Goal: Task Accomplishment & Management: Manage account settings

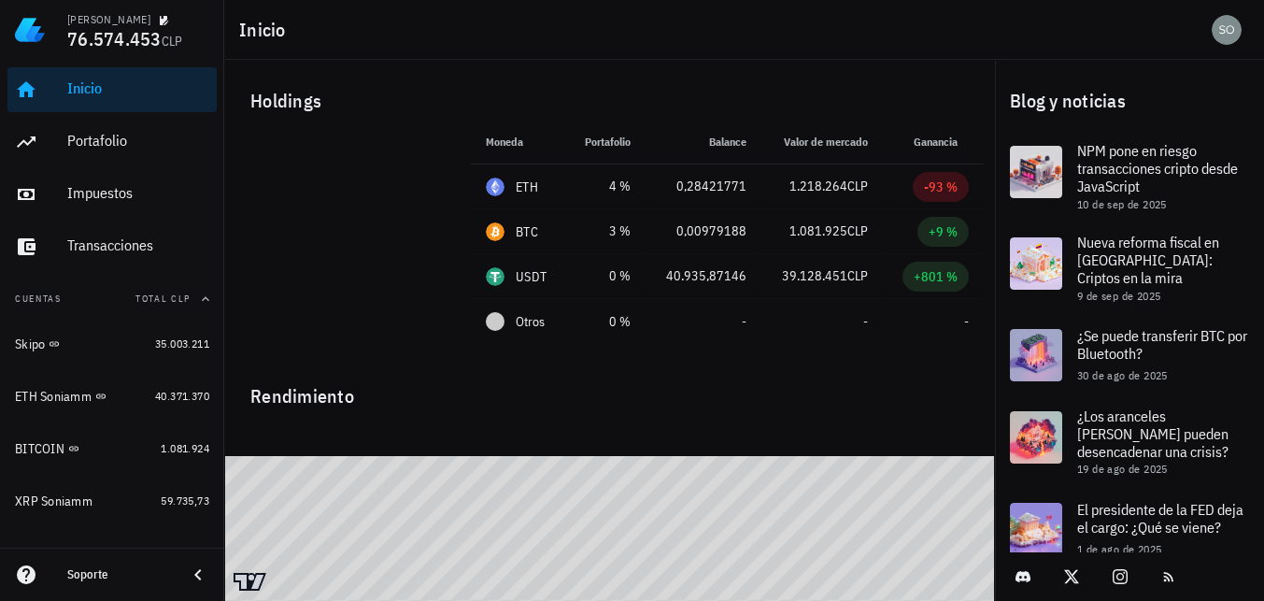
click at [82, 94] on div "Inicio" at bounding box center [138, 88] width 142 height 18
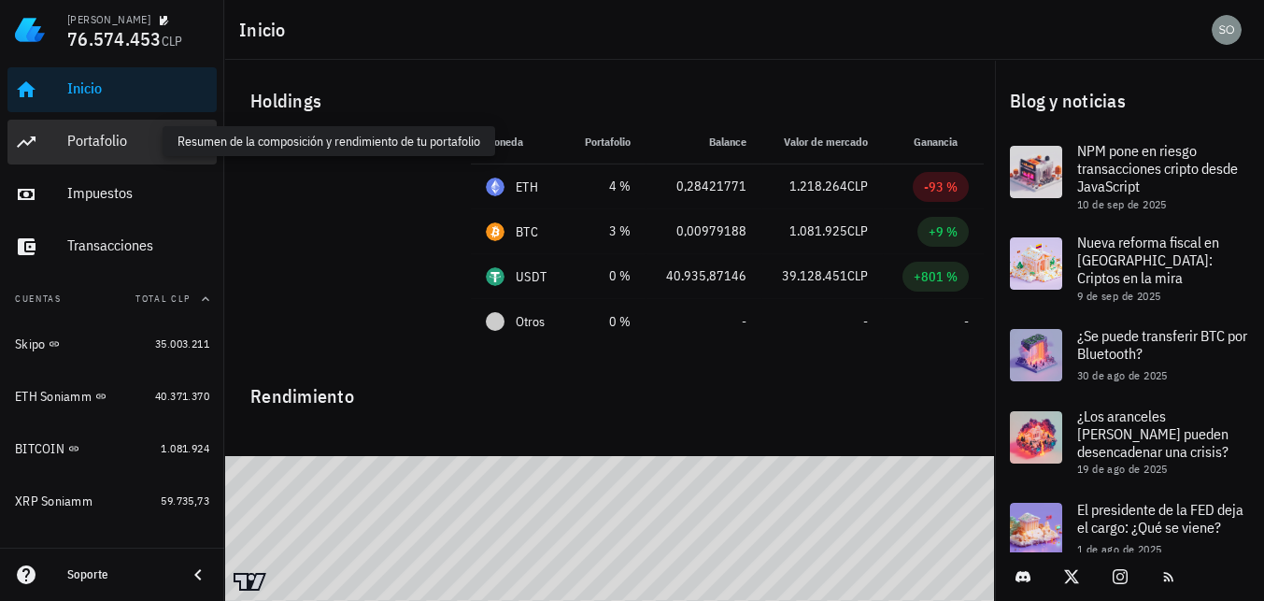
click at [92, 137] on div "Portafolio" at bounding box center [138, 141] width 142 height 18
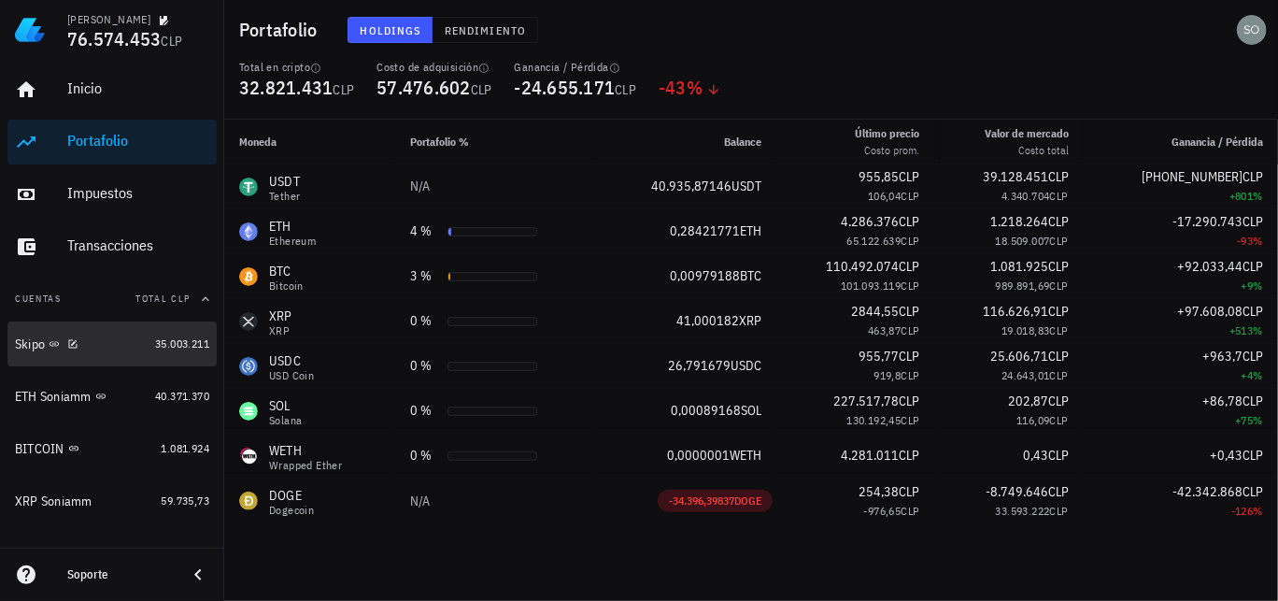
click at [31, 347] on div "Skipo" at bounding box center [30, 344] width 30 height 16
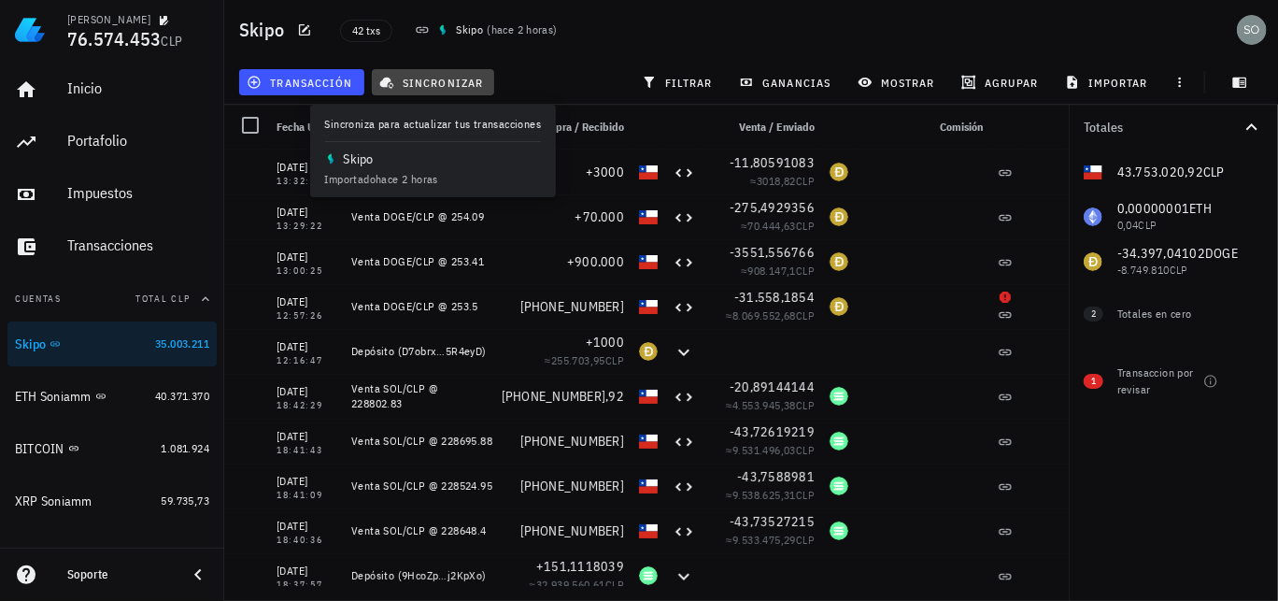
click at [462, 89] on span "sincronizar" at bounding box center [433, 82] width 100 height 15
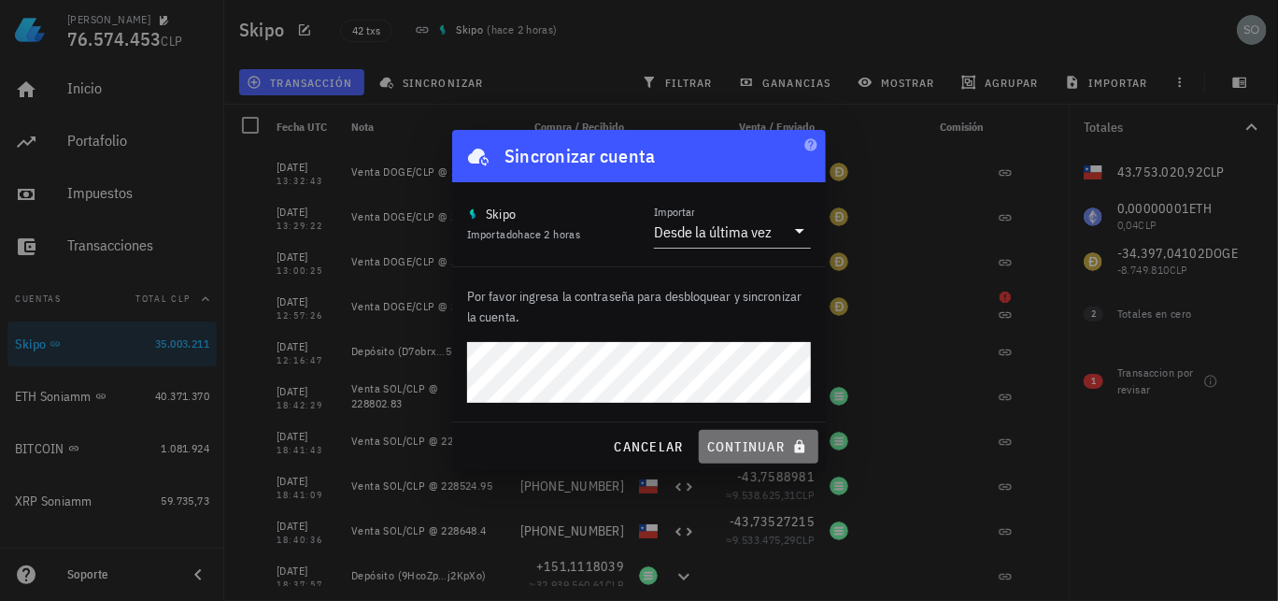
click at [748, 445] on span "continuar" at bounding box center [758, 446] width 105 height 17
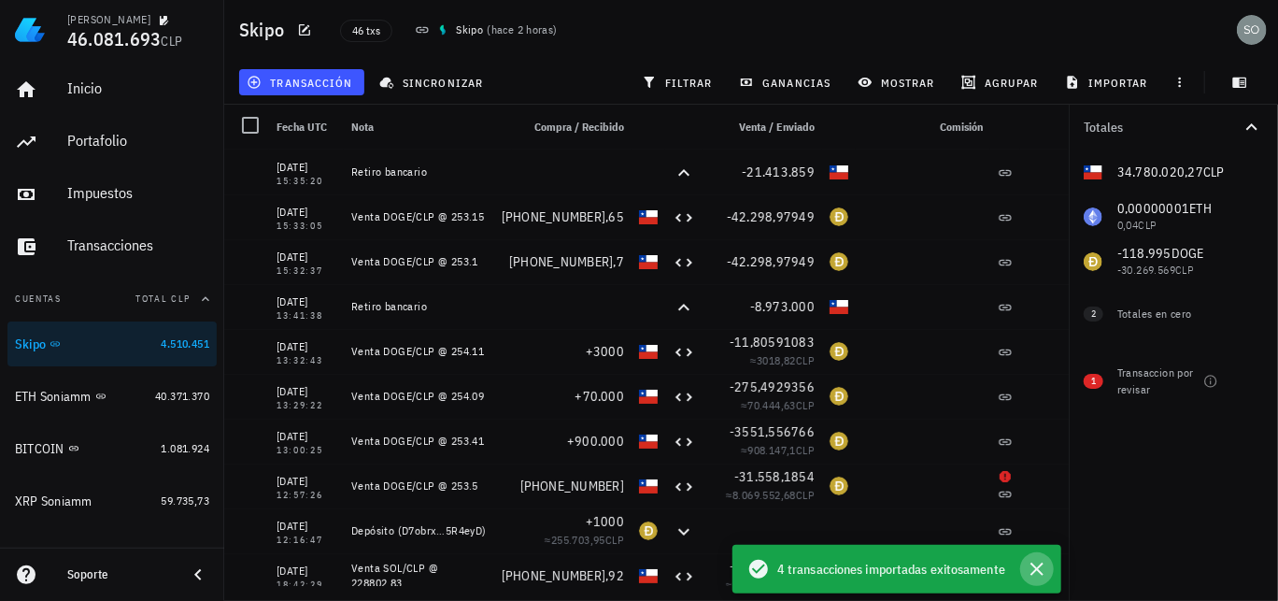
click at [1036, 567] on icon "button" at bounding box center [1037, 568] width 13 height 13
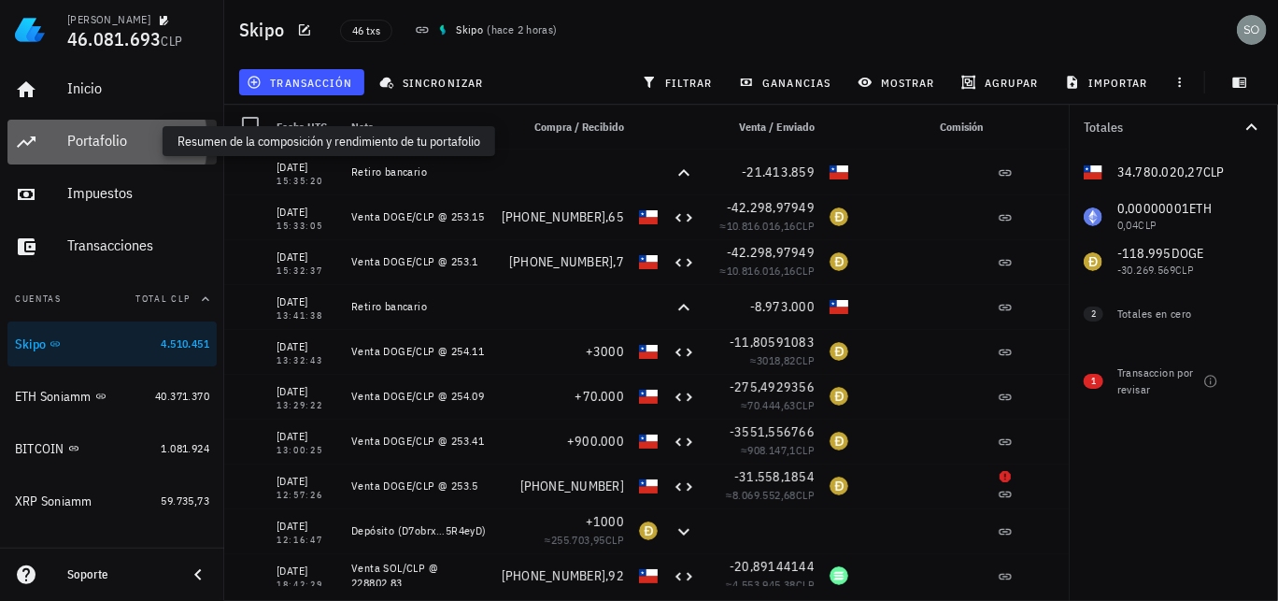
click at [97, 144] on div "Portafolio" at bounding box center [138, 141] width 142 height 18
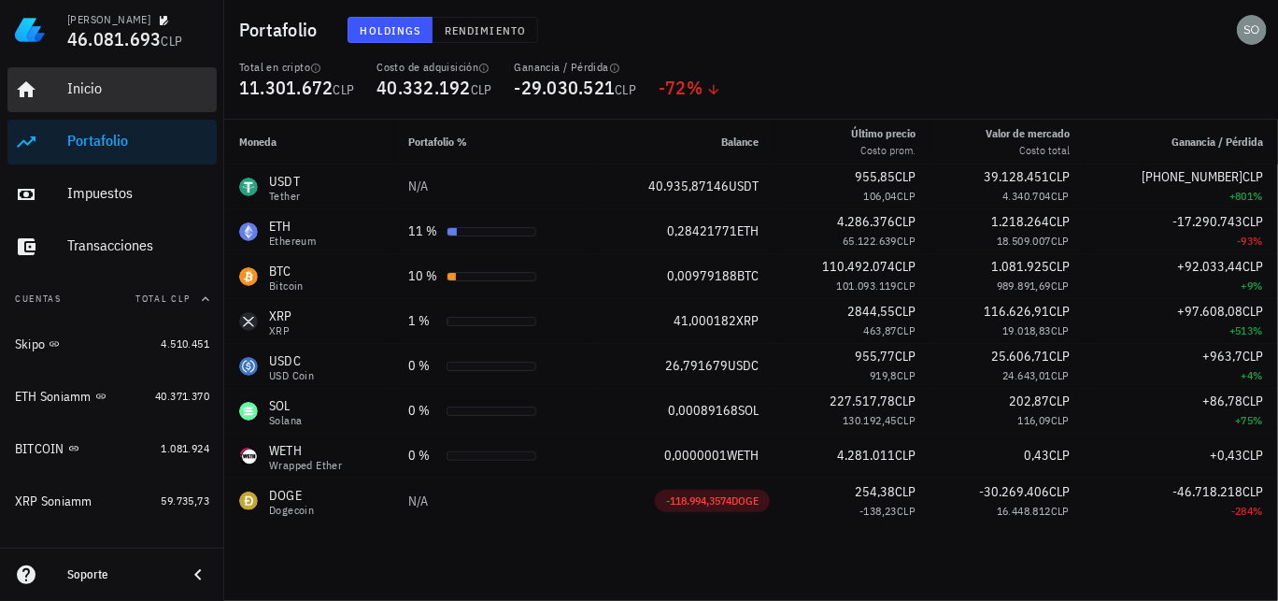
click at [88, 89] on div "Inicio" at bounding box center [138, 88] width 142 height 18
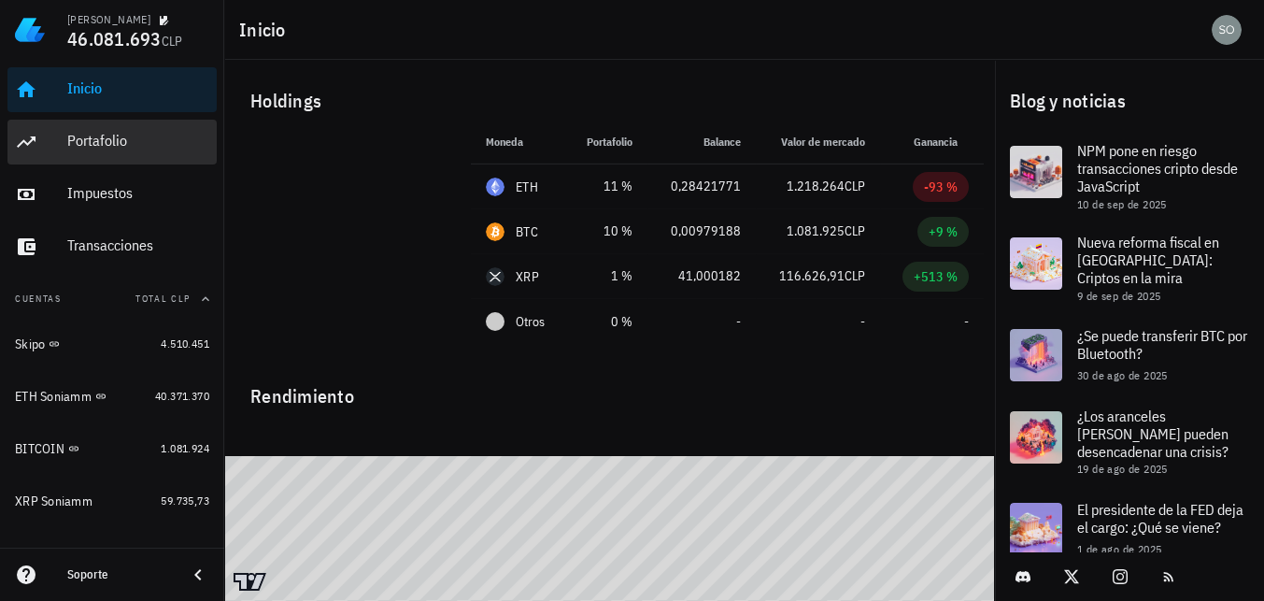
click at [97, 159] on div "Portafolio" at bounding box center [138, 142] width 142 height 42
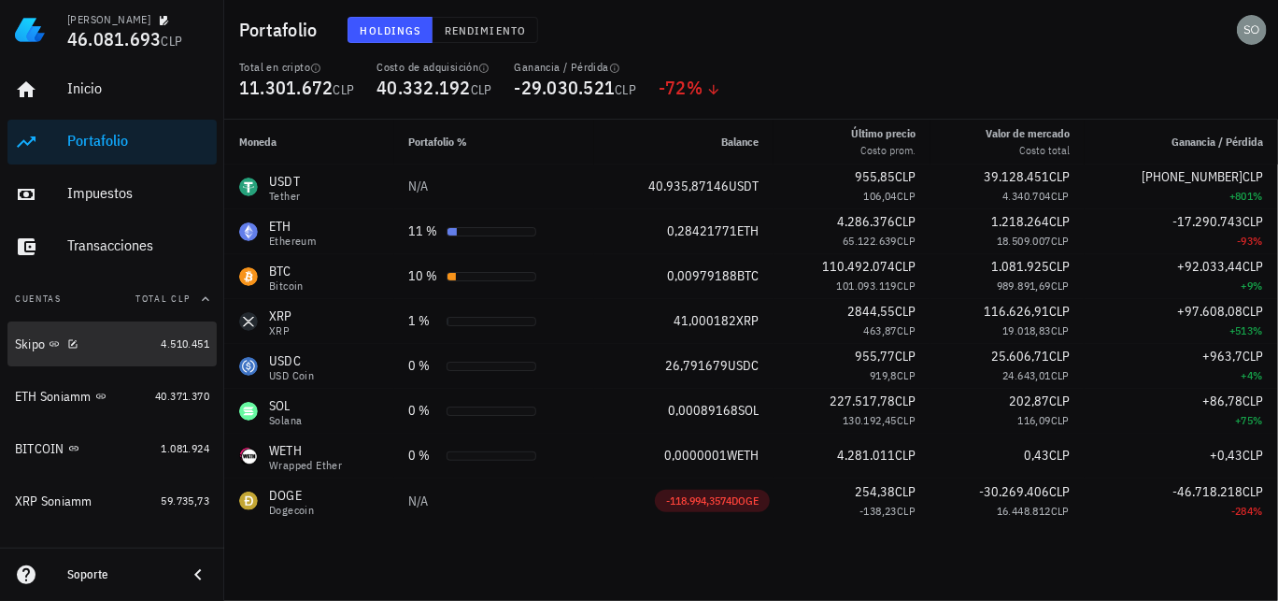
click at [35, 346] on div "Skipo" at bounding box center [30, 344] width 30 height 16
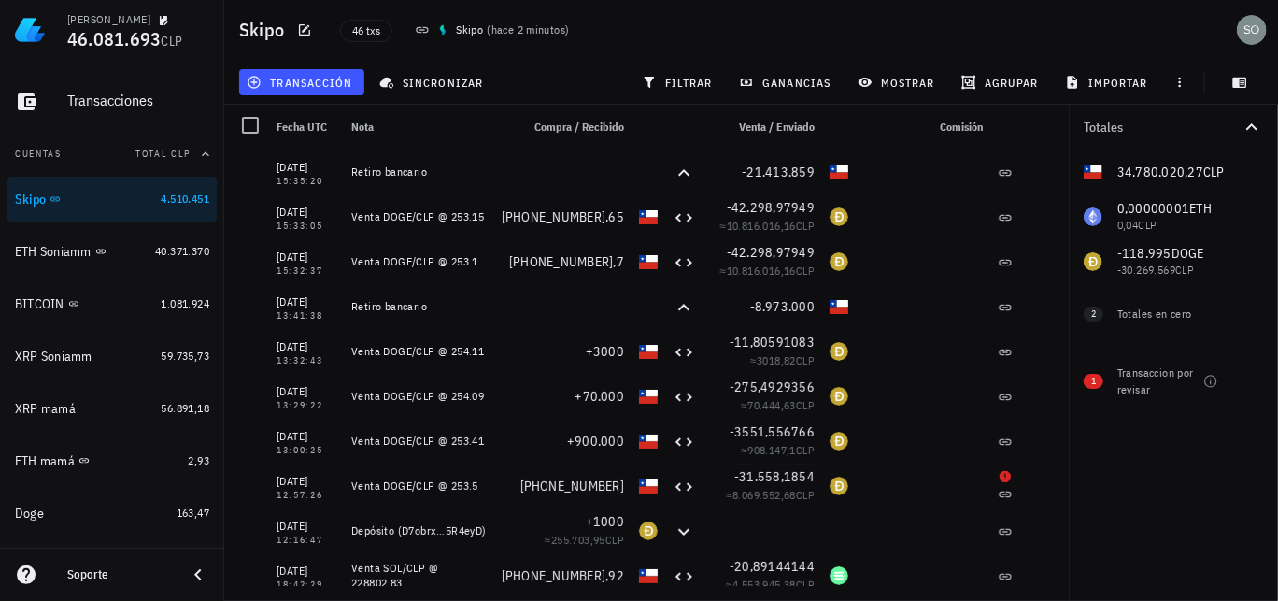
scroll to position [187, 0]
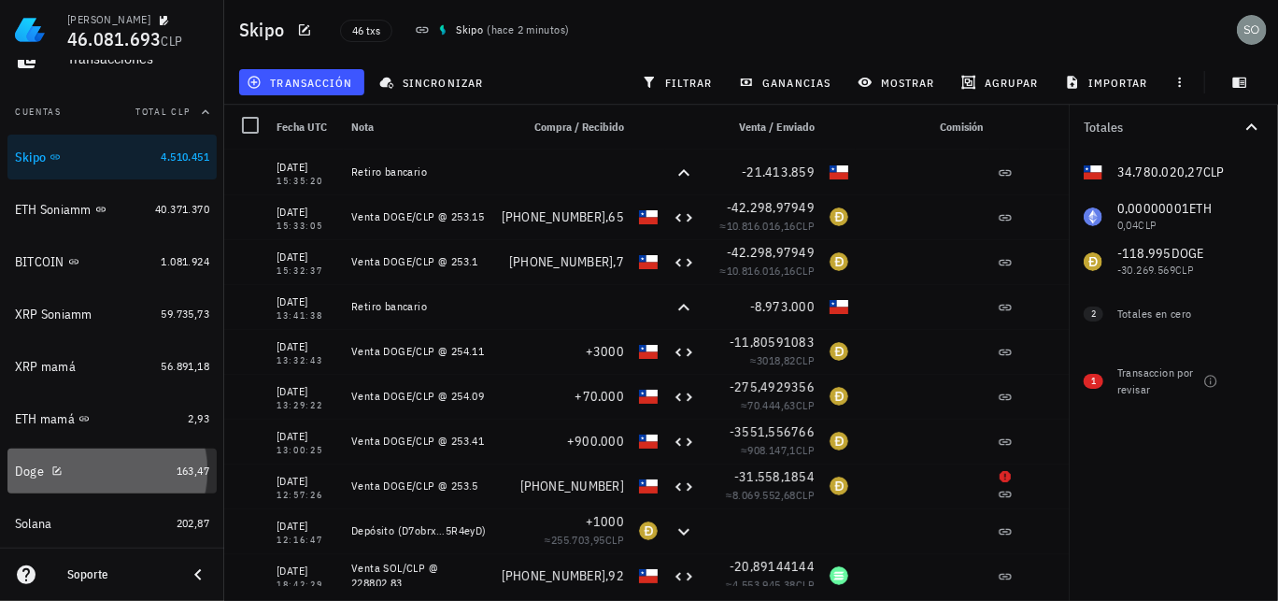
click at [33, 474] on div "Doge" at bounding box center [29, 471] width 29 height 16
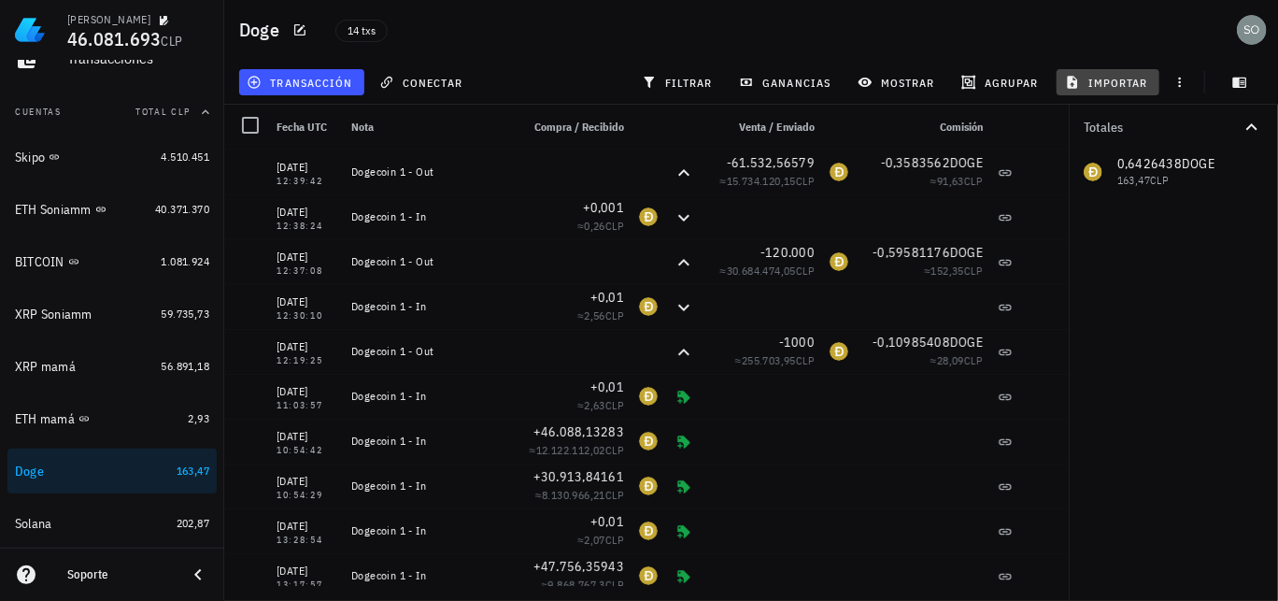
click at [1125, 83] on span "importar" at bounding box center [1108, 82] width 79 height 15
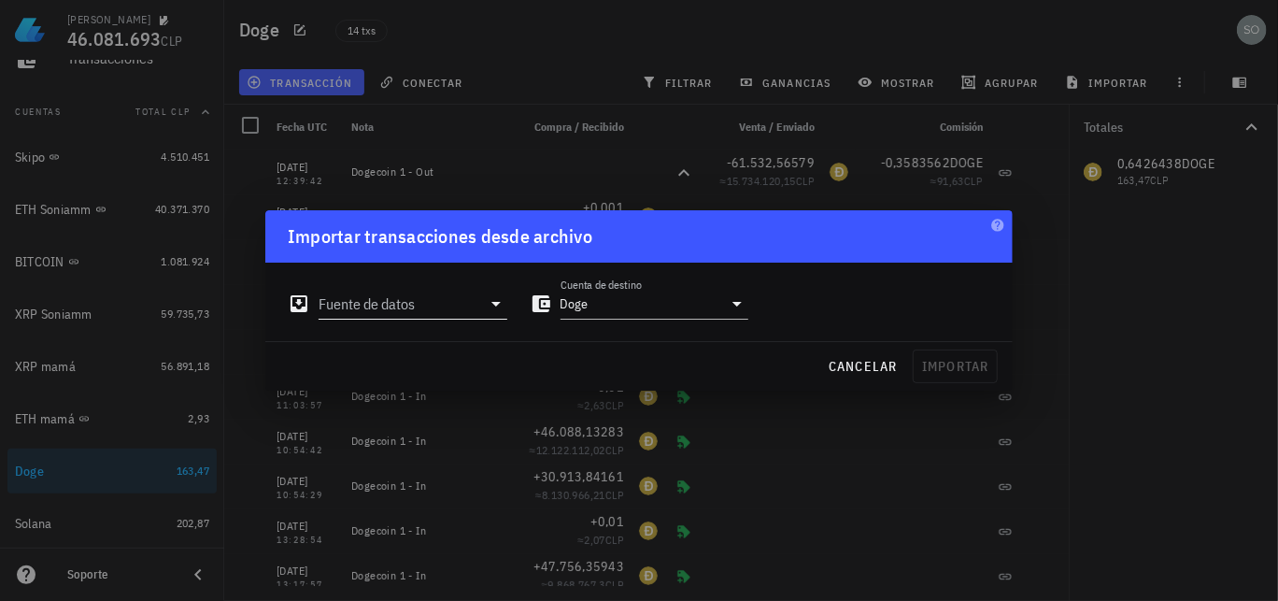
click at [494, 305] on icon at bounding box center [495, 304] width 9 height 5
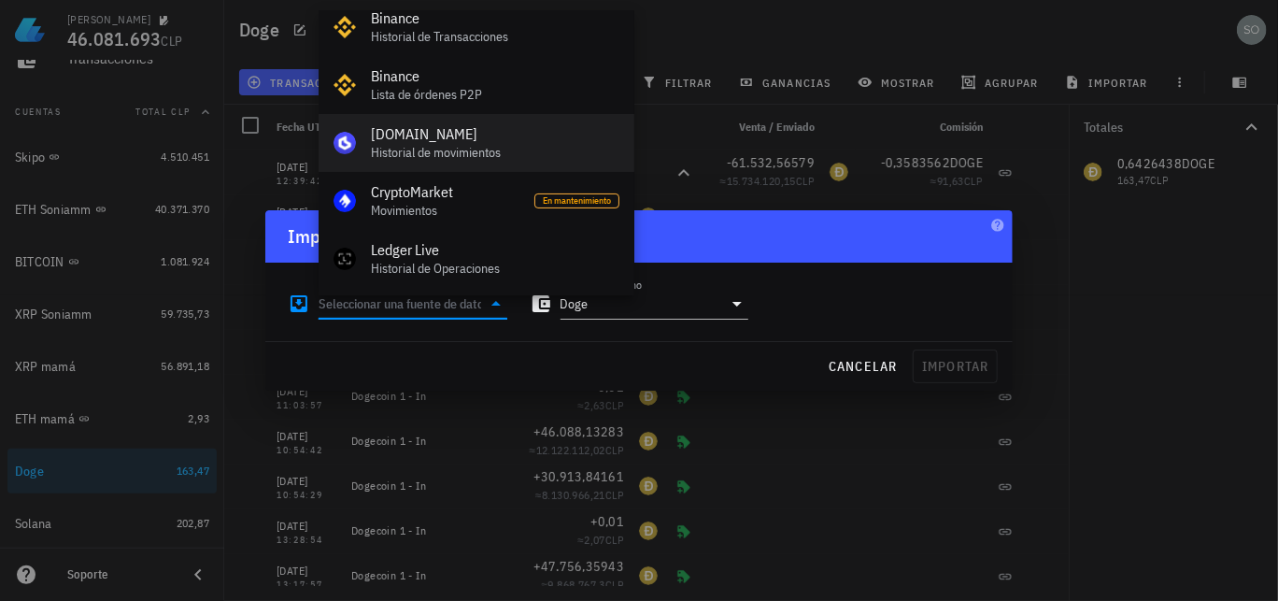
scroll to position [187, 0]
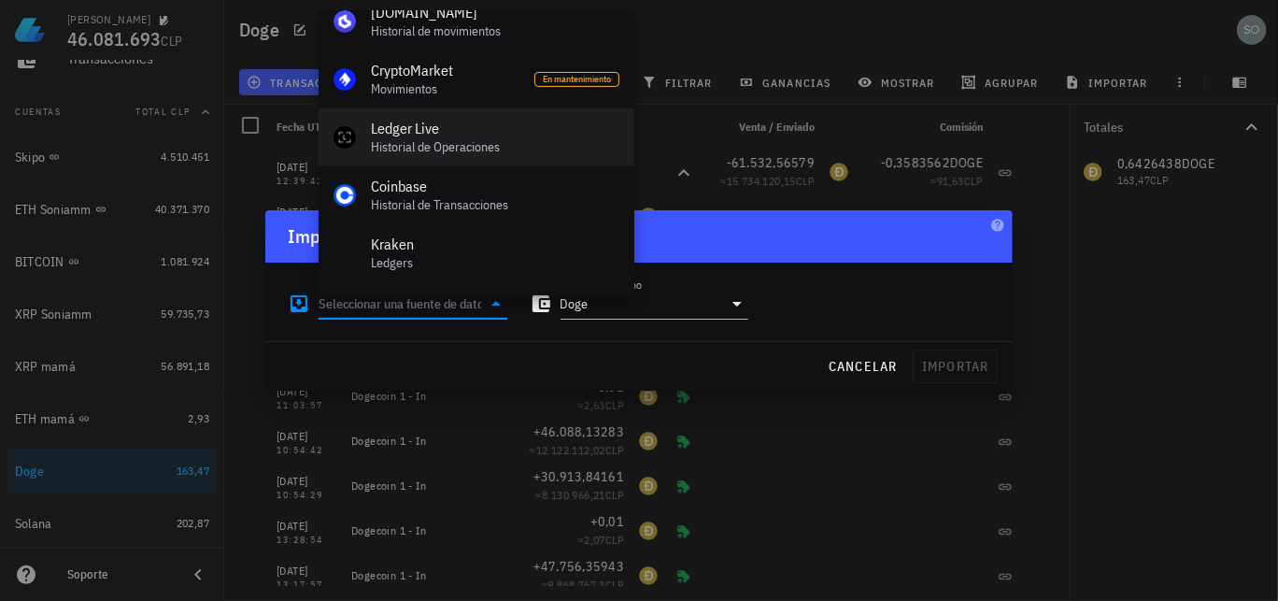
click at [413, 136] on div "Ledger Live" at bounding box center [495, 129] width 249 height 18
type input "Ledger Live"
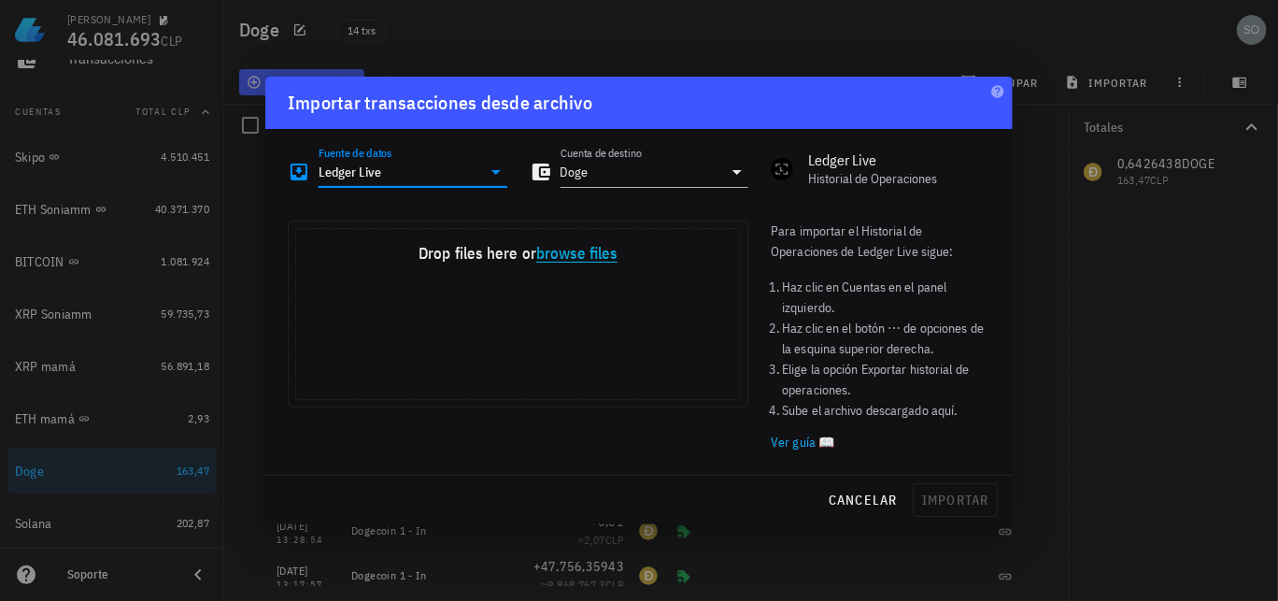
click at [576, 256] on button "browse files" at bounding box center [576, 254] width 81 height 17
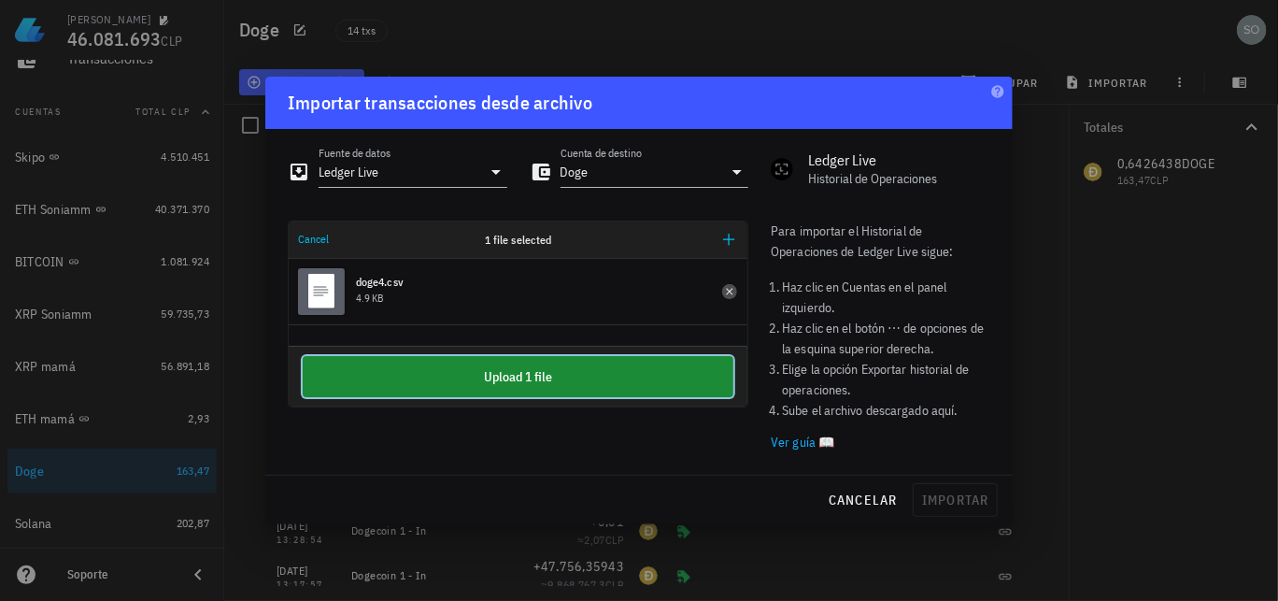
click at [526, 374] on button "Upload 1 file" at bounding box center [518, 376] width 431 height 41
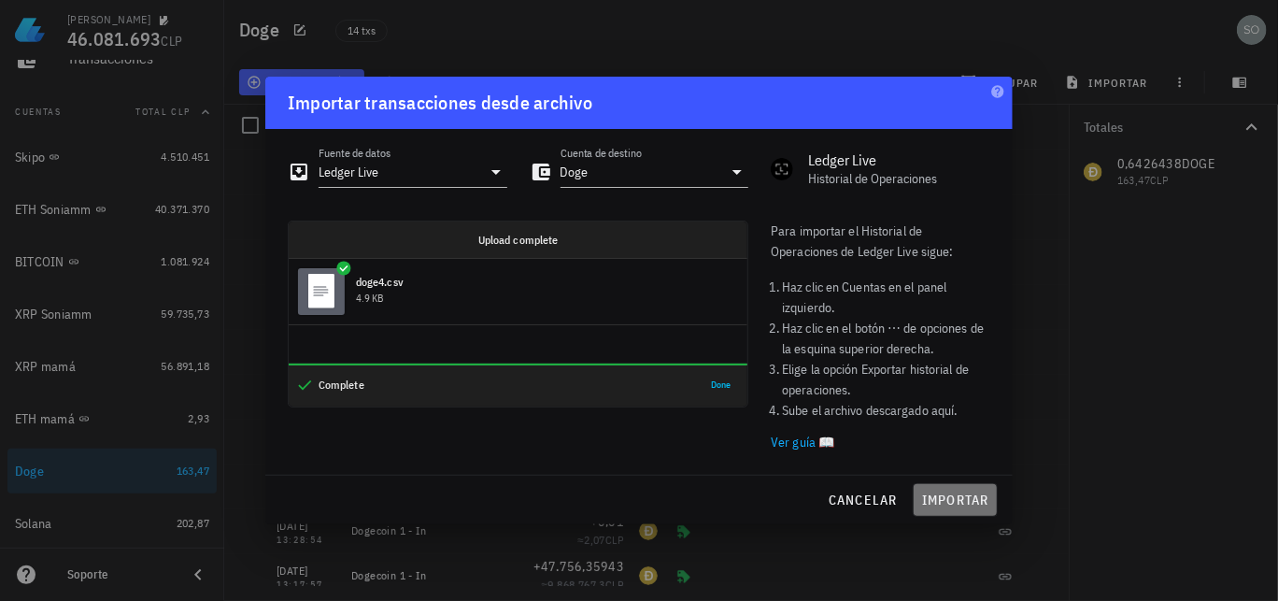
click at [948, 502] on span "importar" at bounding box center [955, 499] width 68 height 17
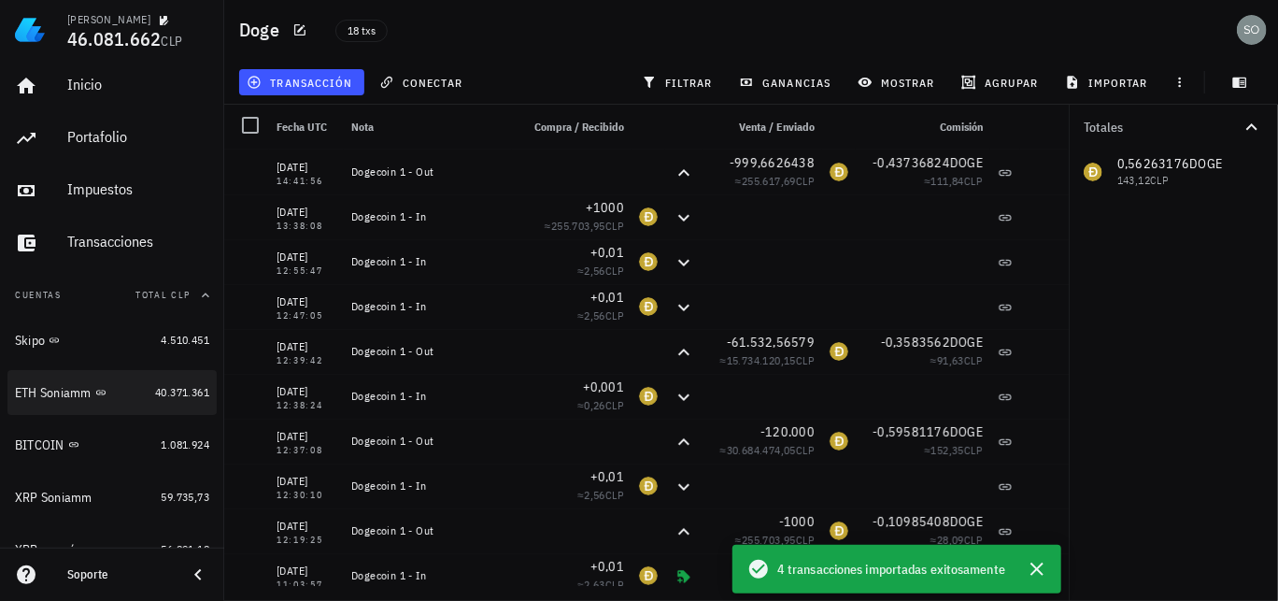
scroll to position [0, 0]
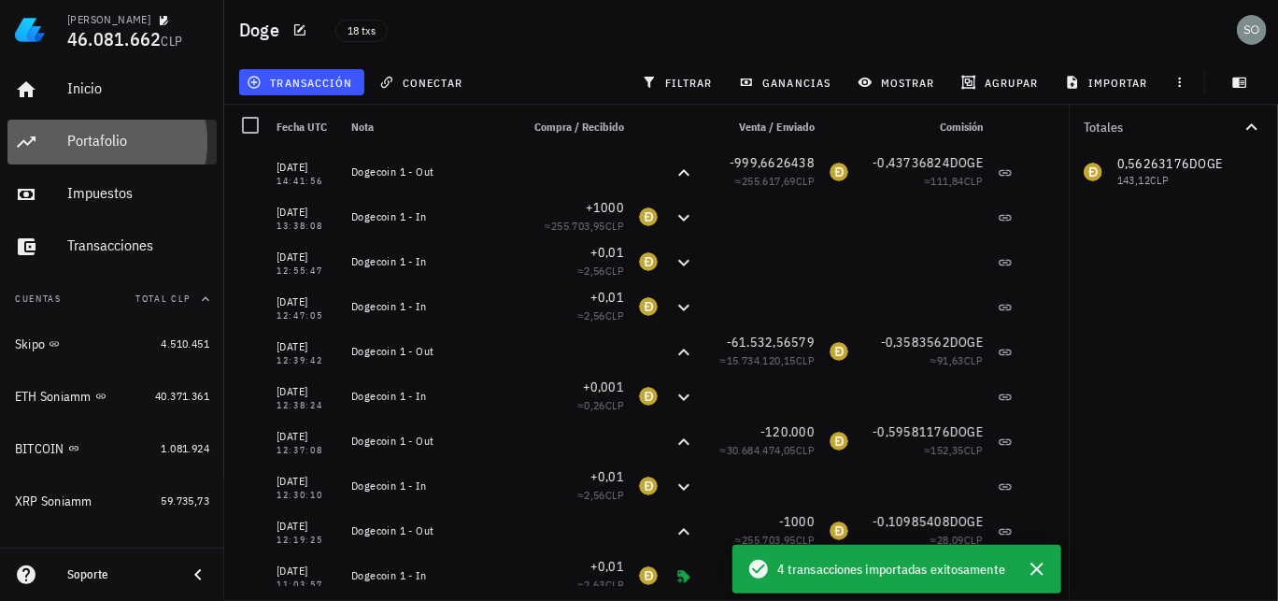
click at [92, 141] on div "Portafolio" at bounding box center [138, 141] width 142 height 18
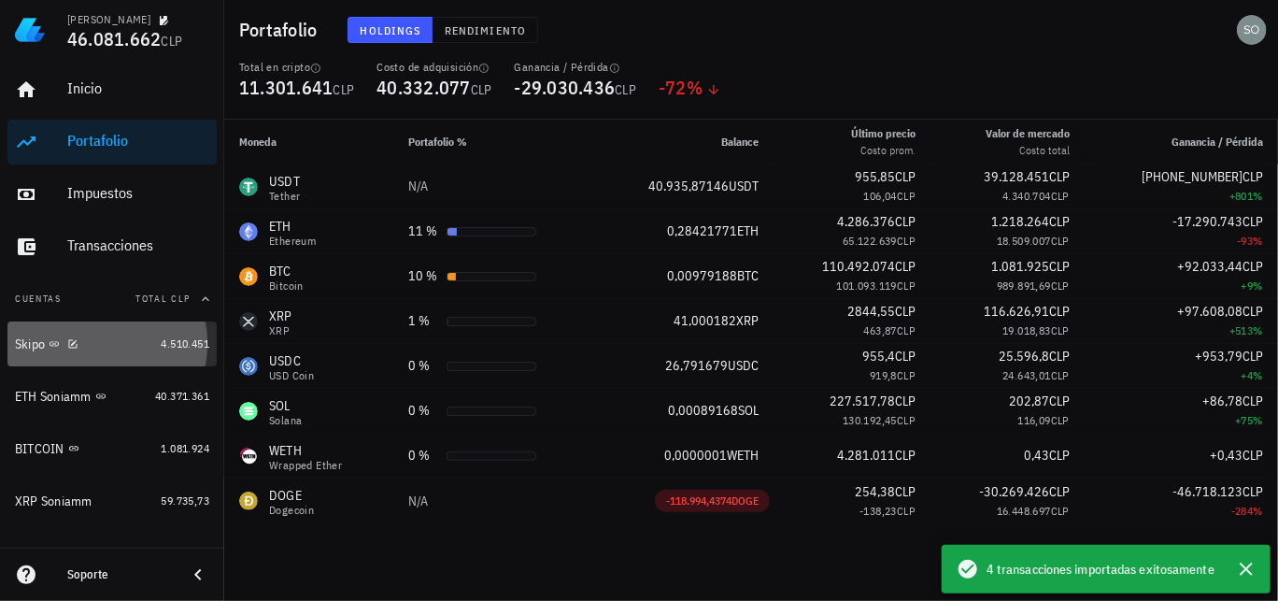
click at [34, 342] on div "Skipo" at bounding box center [30, 344] width 30 height 16
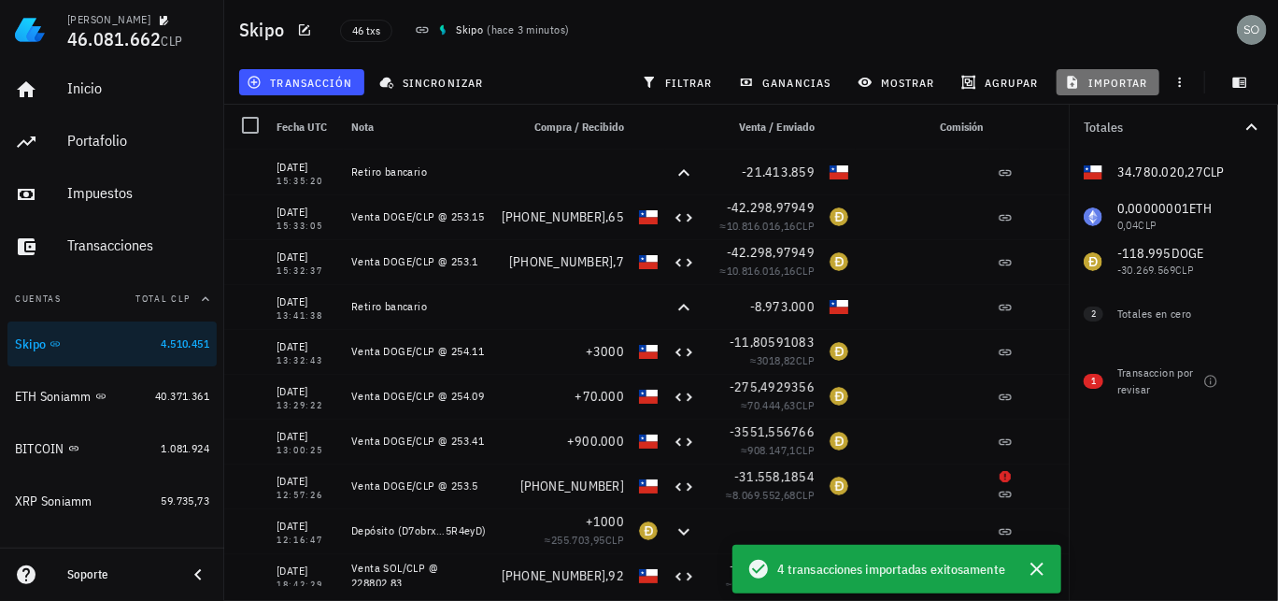
click at [1131, 83] on span "importar" at bounding box center [1108, 82] width 79 height 15
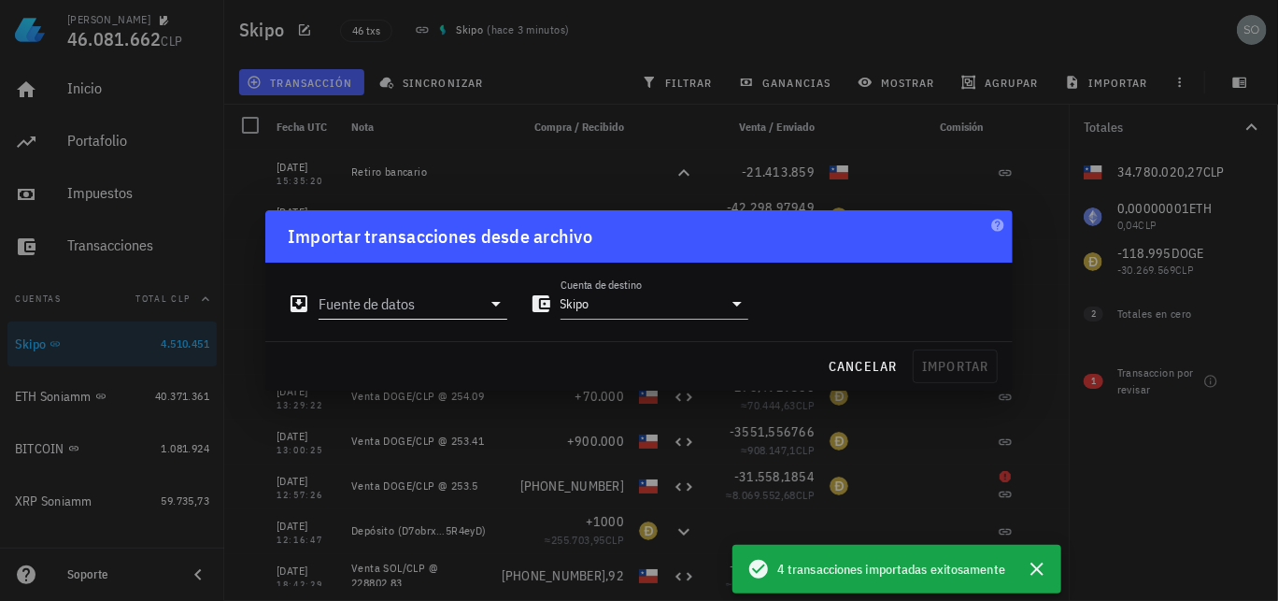
click at [491, 304] on icon at bounding box center [496, 303] width 22 height 22
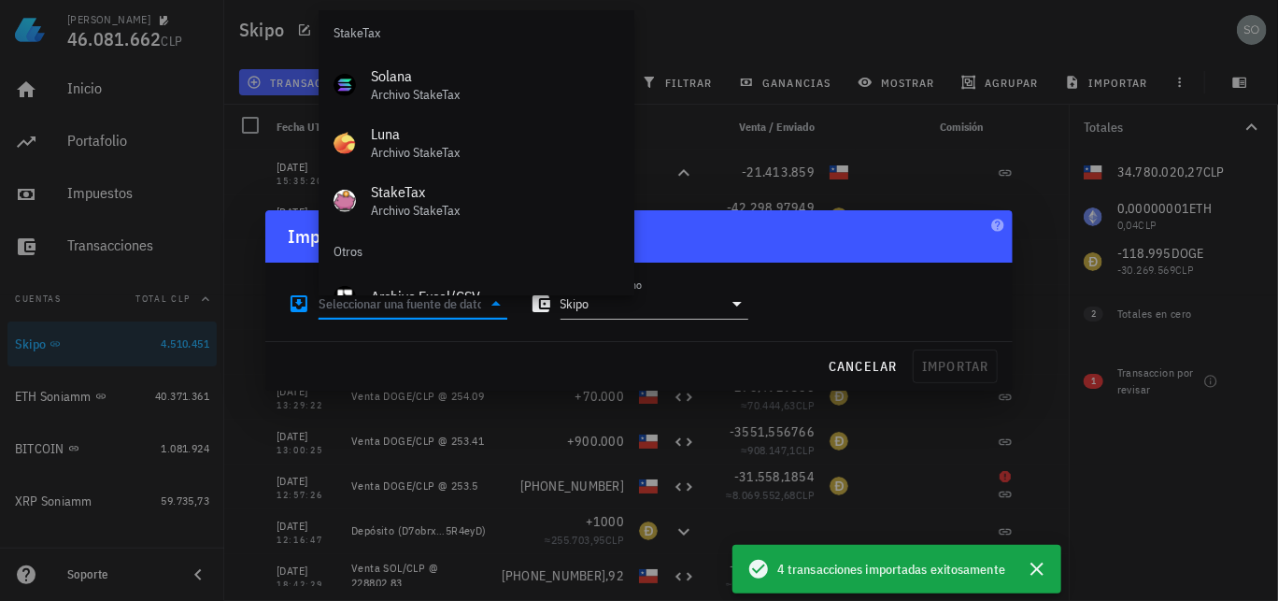
scroll to position [778, 0]
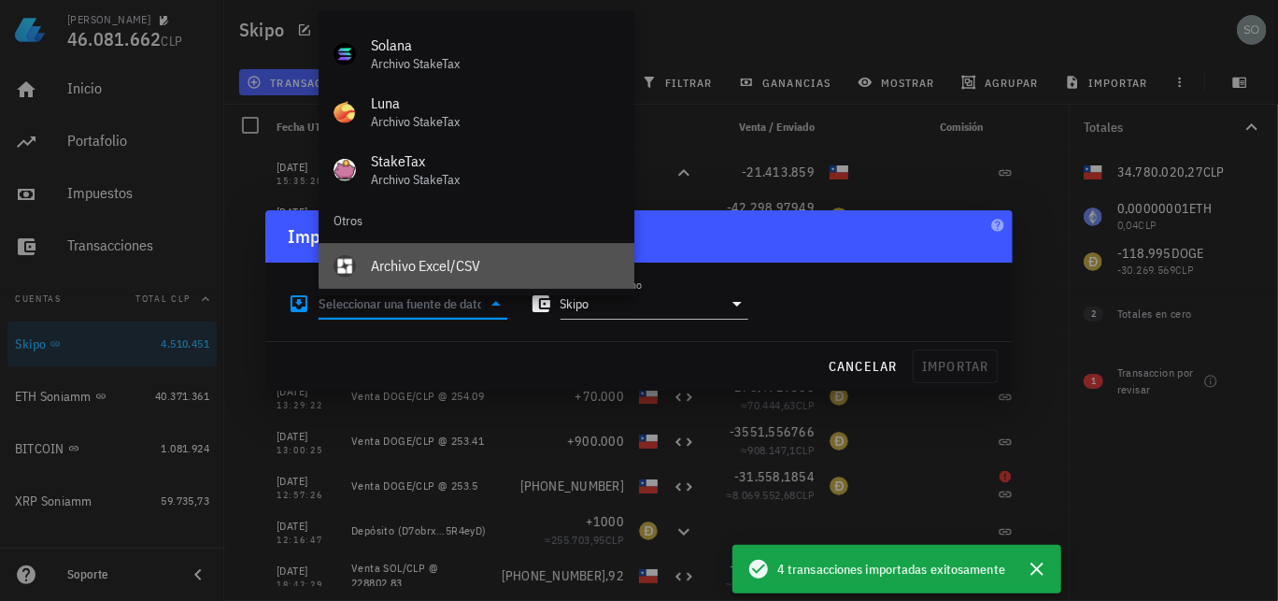
click at [422, 266] on div "Archivo Excel/CSV" at bounding box center [495, 266] width 249 height 18
type input "Archivo Excel/CSV"
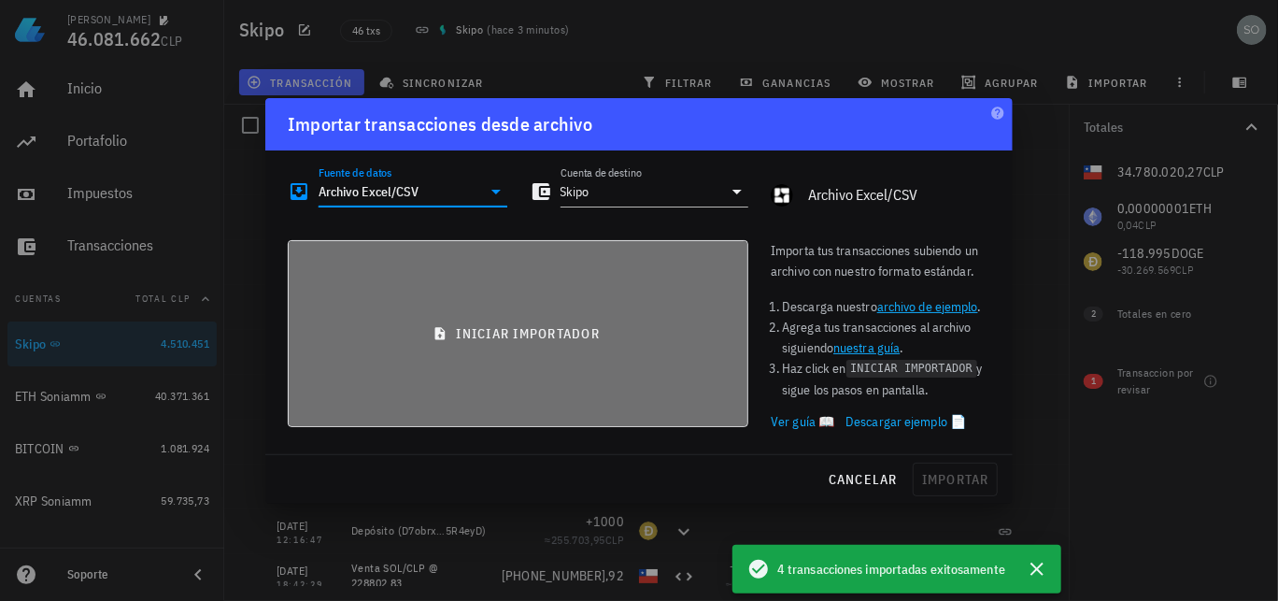
click at [487, 334] on span "iniciar importador" at bounding box center [518, 333] width 429 height 17
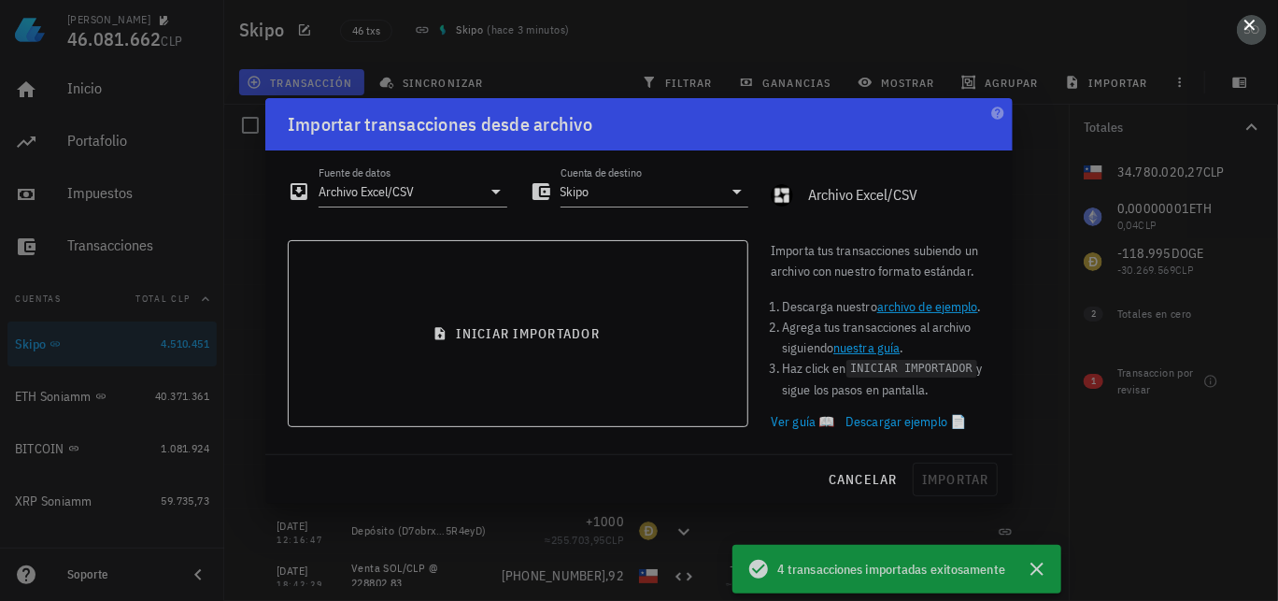
click at [1038, 573] on div at bounding box center [639, 300] width 1278 height 601
click at [1250, 33] on button at bounding box center [1250, 23] width 19 height 19
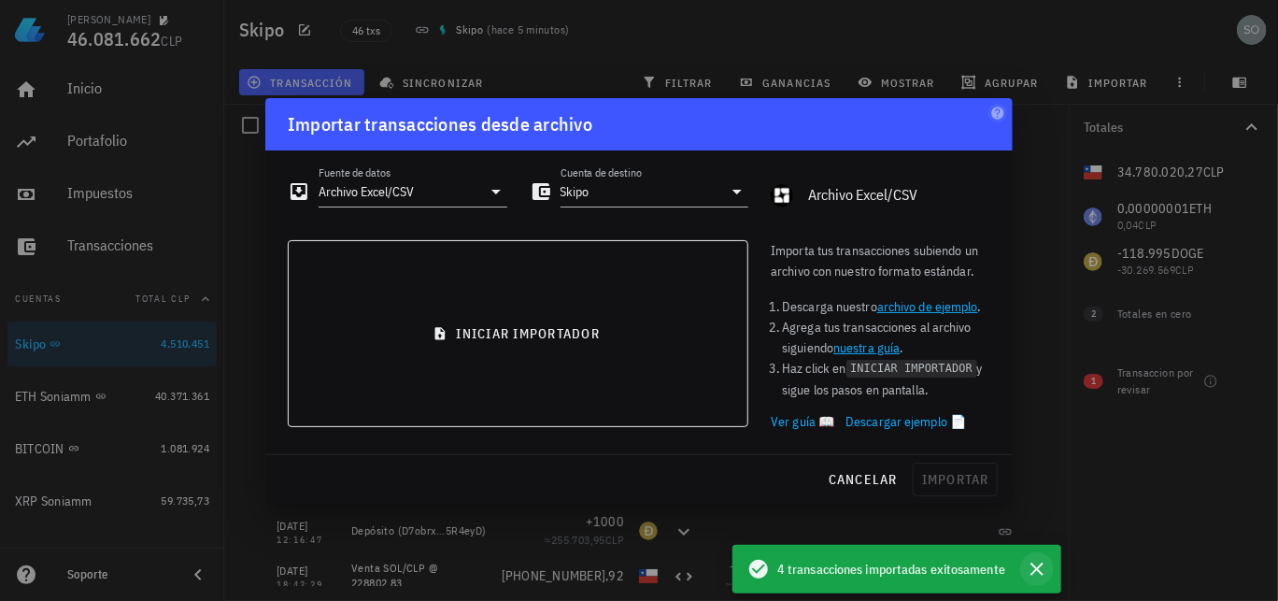
click at [1038, 566] on icon "button" at bounding box center [1037, 568] width 13 height 13
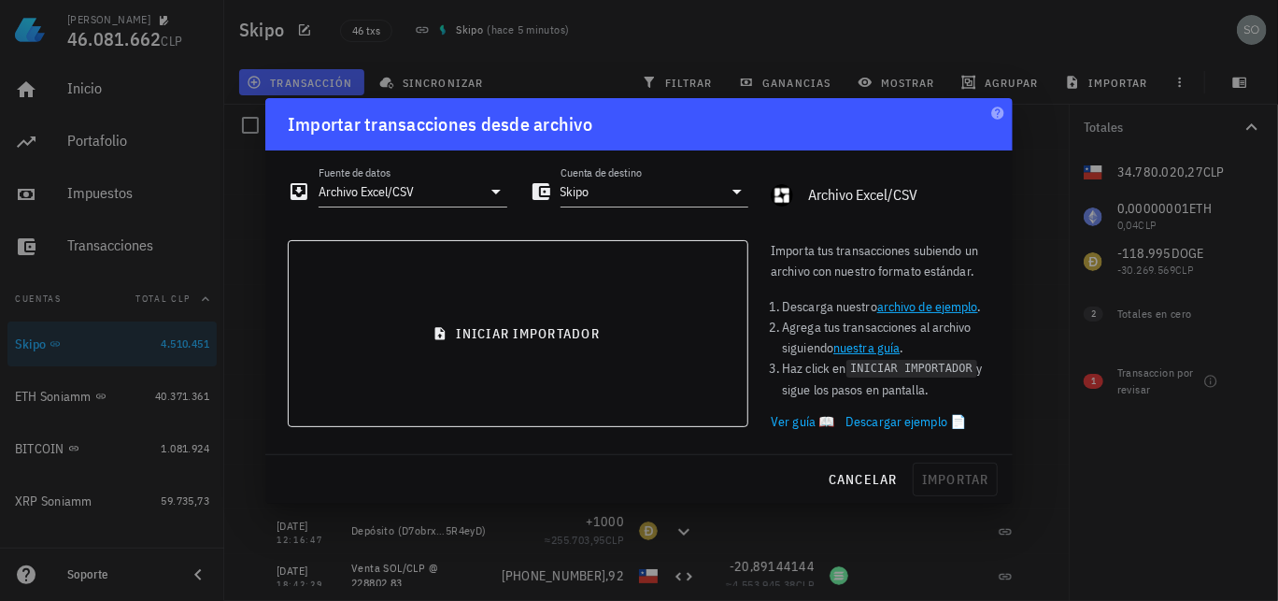
click at [1037, 64] on div at bounding box center [639, 300] width 1278 height 601
click at [851, 479] on span "cancelar" at bounding box center [863, 479] width 70 height 17
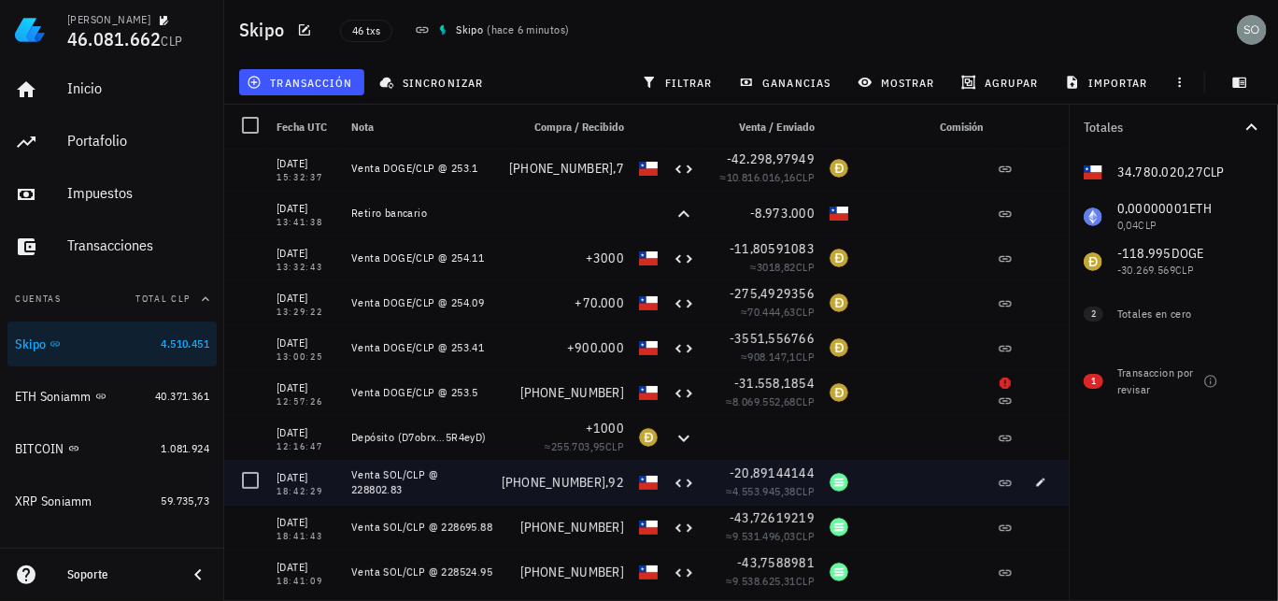
scroll to position [0, 0]
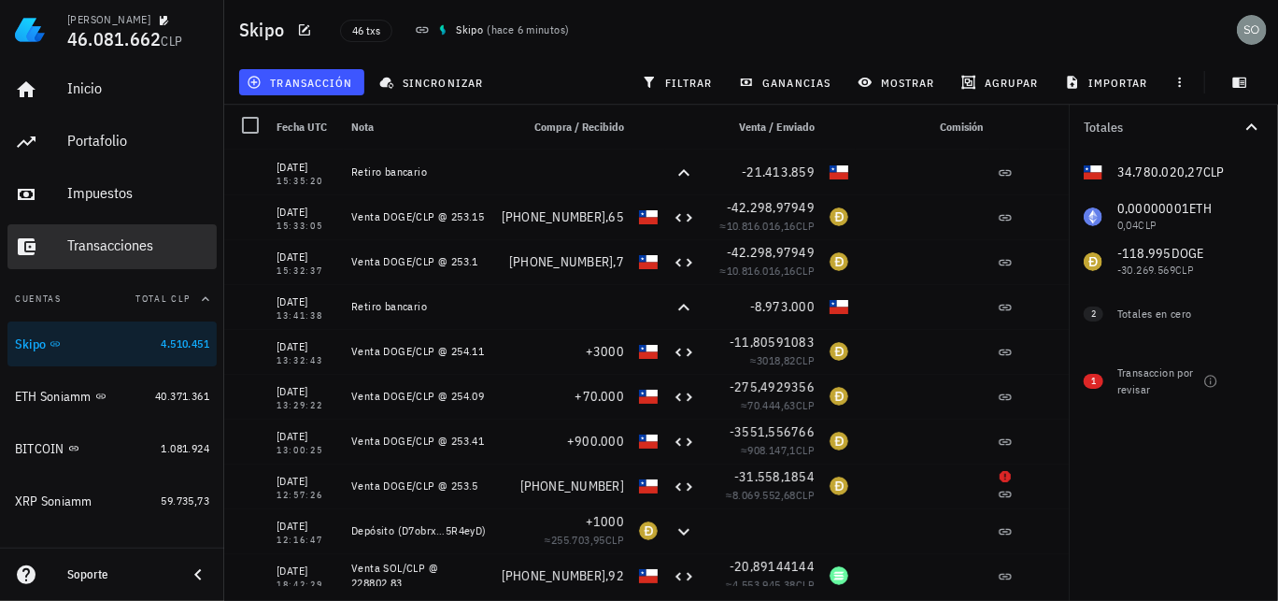
click at [109, 248] on div "Transacciones" at bounding box center [138, 245] width 142 height 18
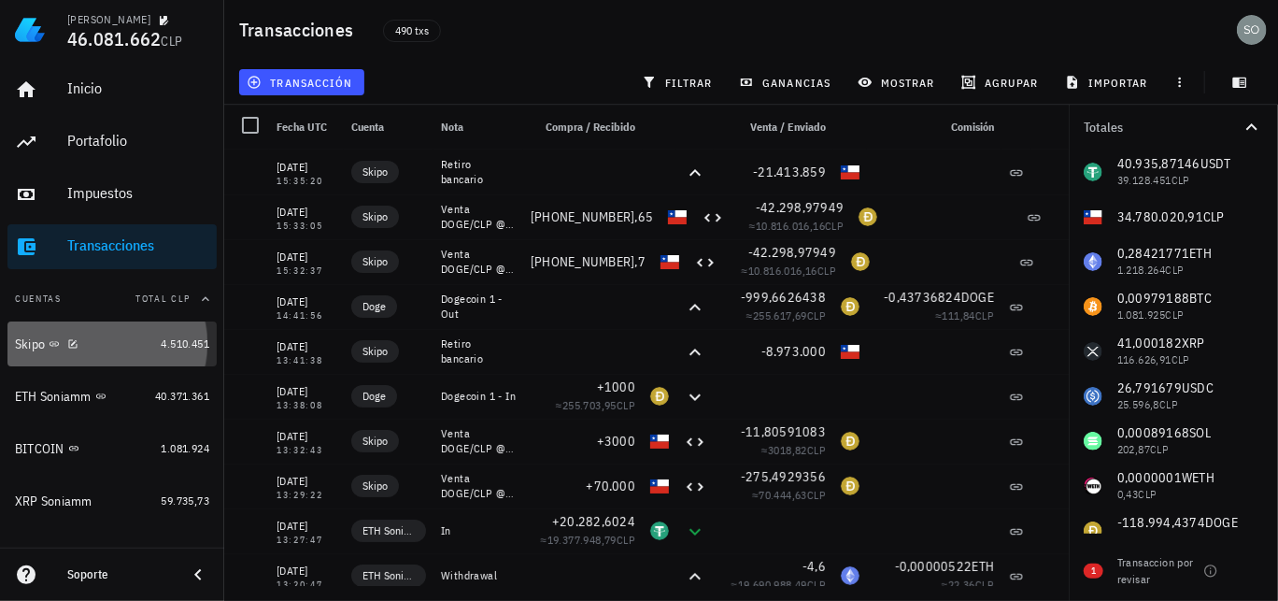
click at [28, 341] on div "Skipo" at bounding box center [30, 344] width 30 height 16
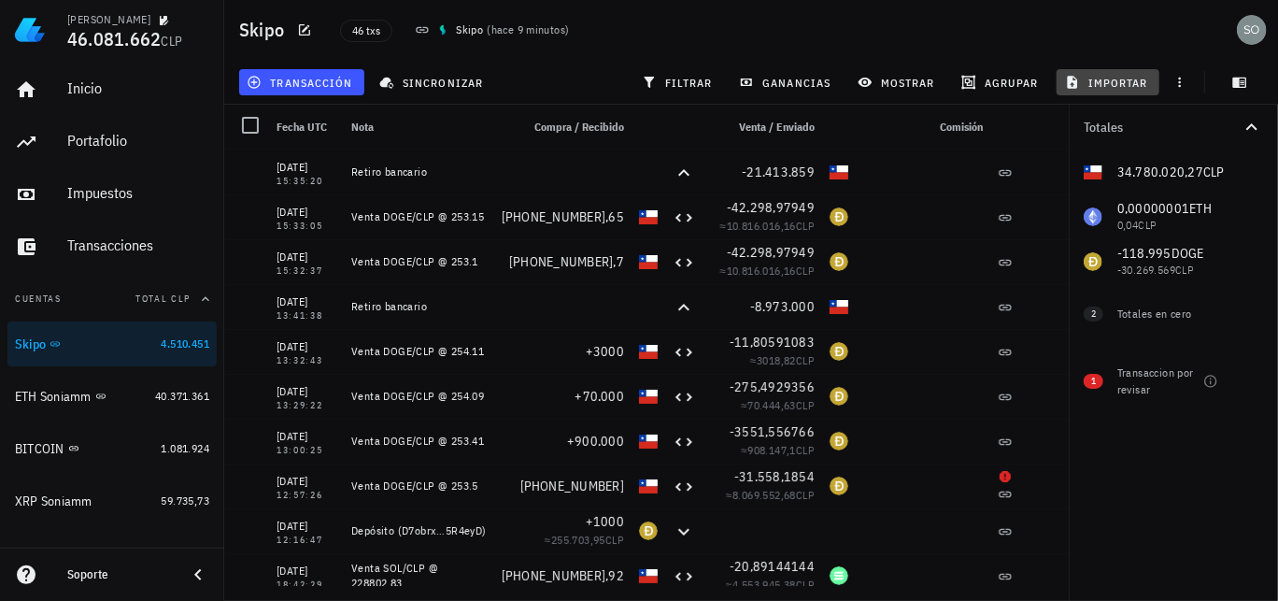
click at [1133, 83] on span "importar" at bounding box center [1108, 82] width 79 height 15
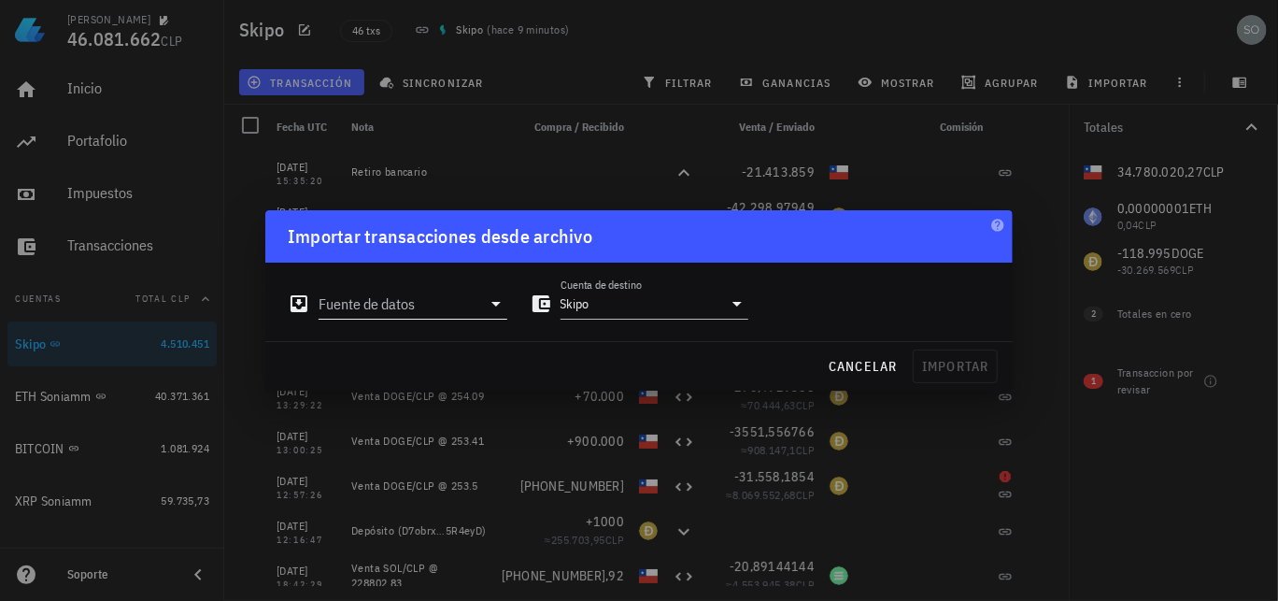
click at [490, 306] on icon at bounding box center [496, 303] width 22 height 22
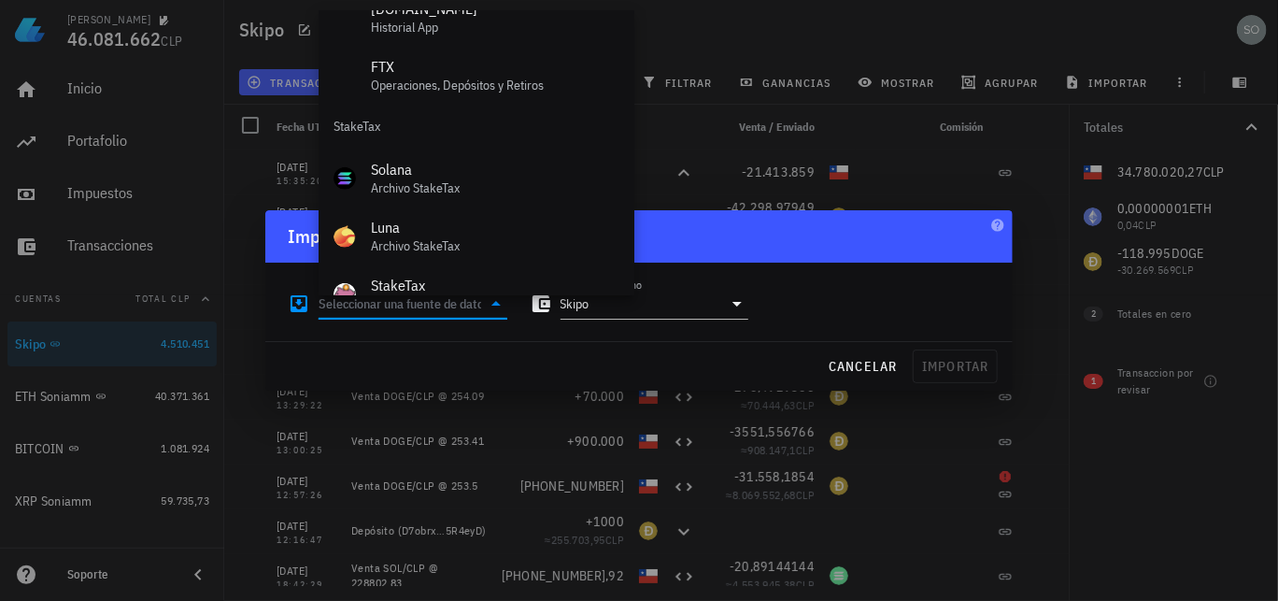
scroll to position [778, 0]
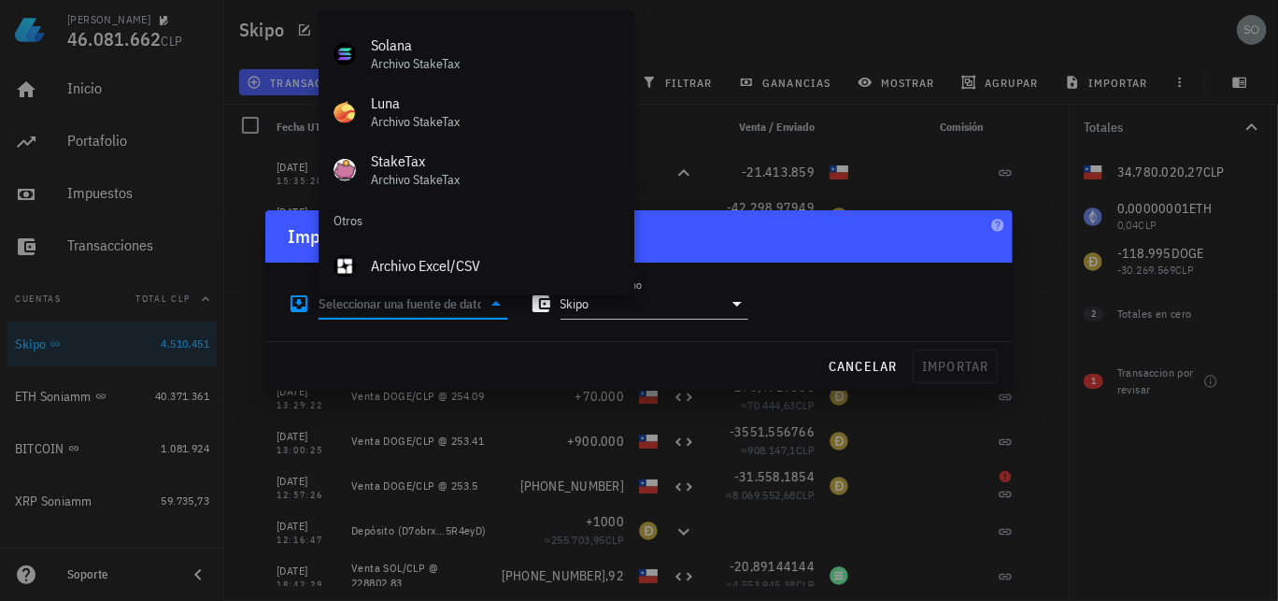
click at [528, 416] on div at bounding box center [639, 300] width 1278 height 601
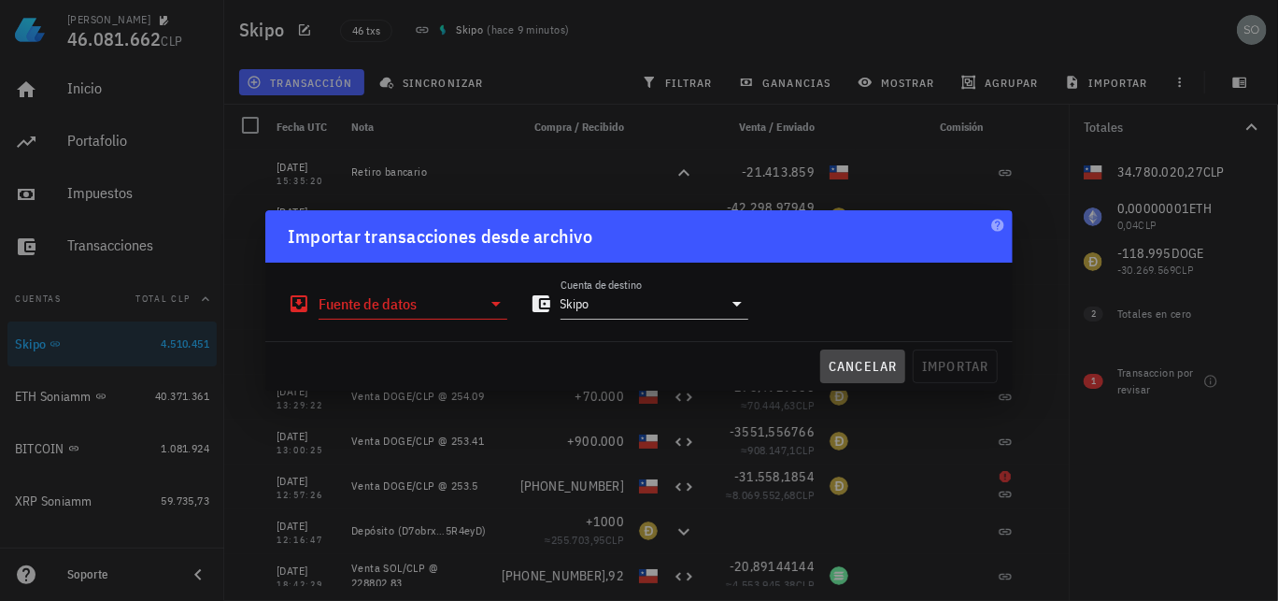
click at [862, 362] on span "cancelar" at bounding box center [863, 366] width 70 height 17
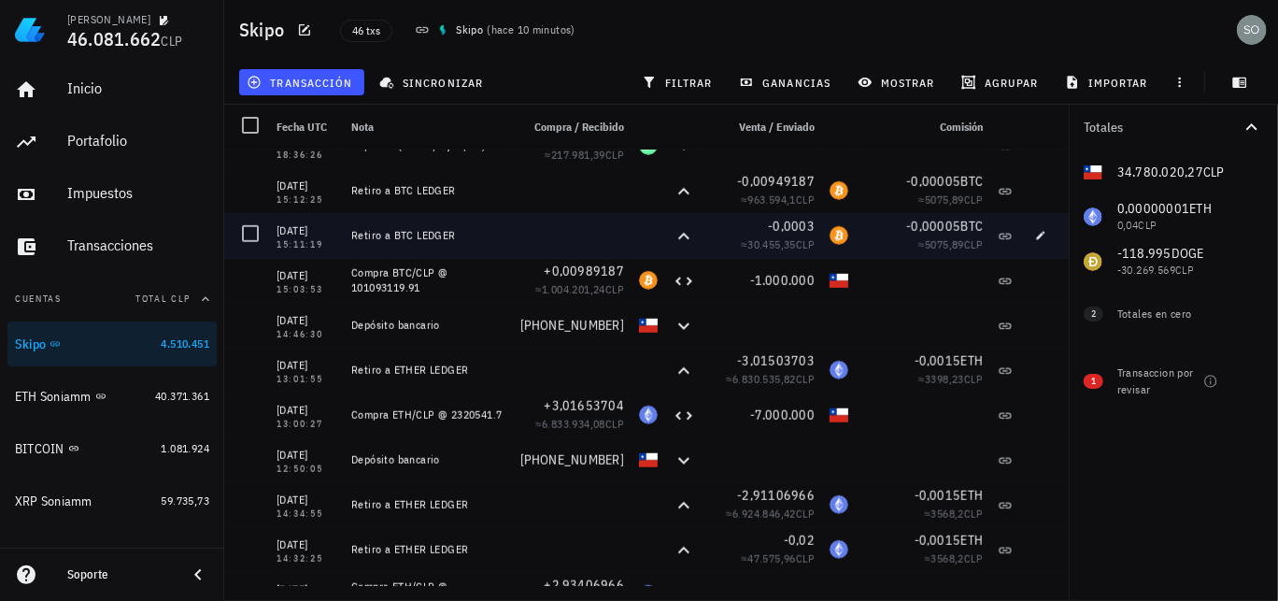
scroll to position [561, 0]
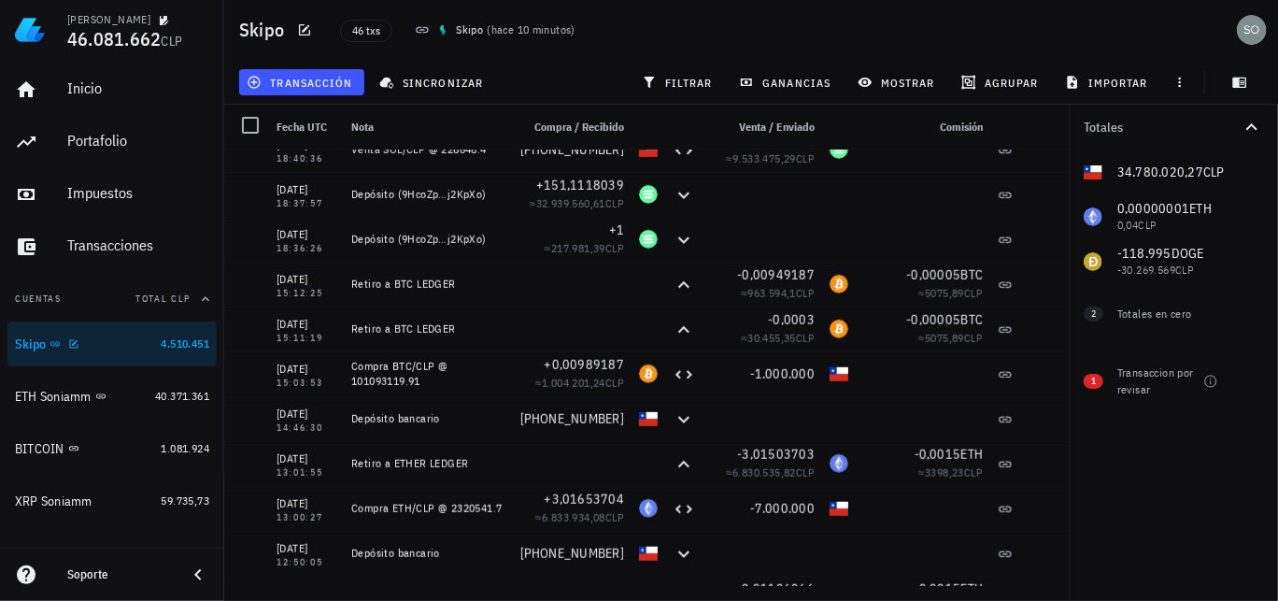
click at [25, 346] on div "Skipo" at bounding box center [30, 344] width 31 height 16
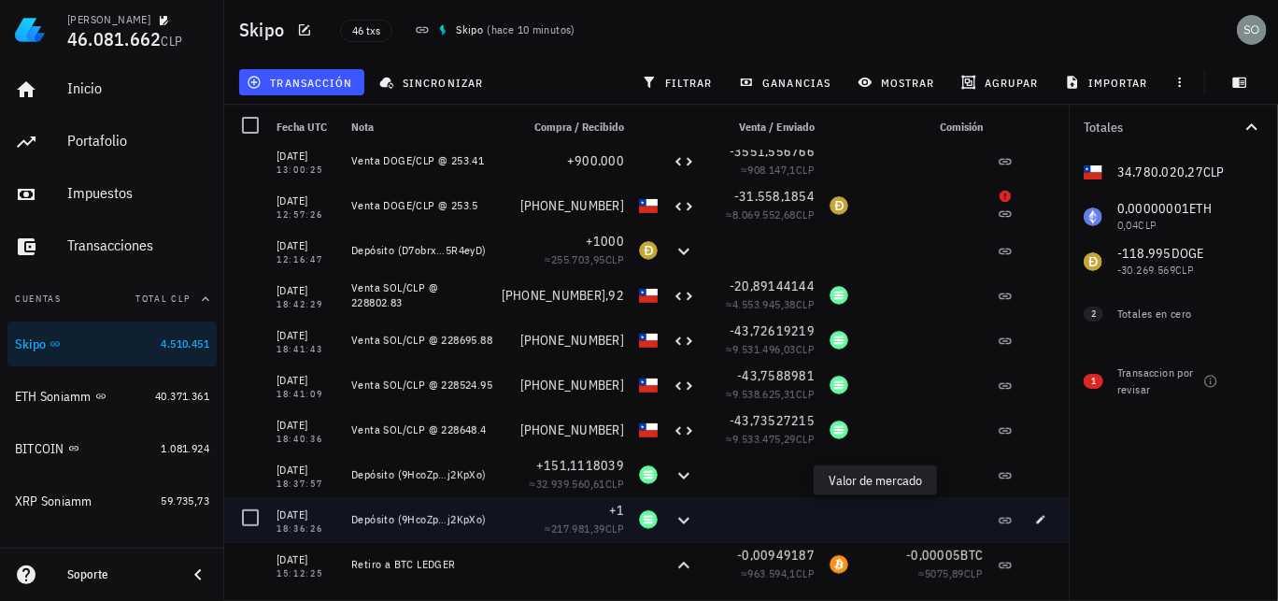
scroll to position [280, 0]
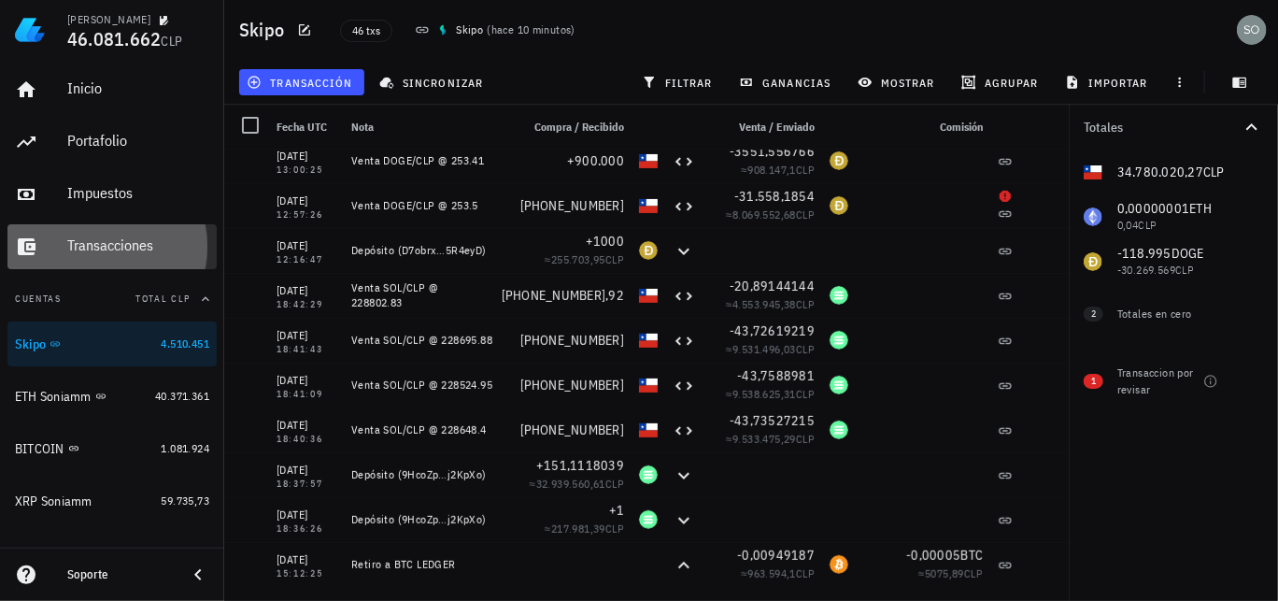
click at [109, 255] on div "Transacciones" at bounding box center [138, 246] width 142 height 42
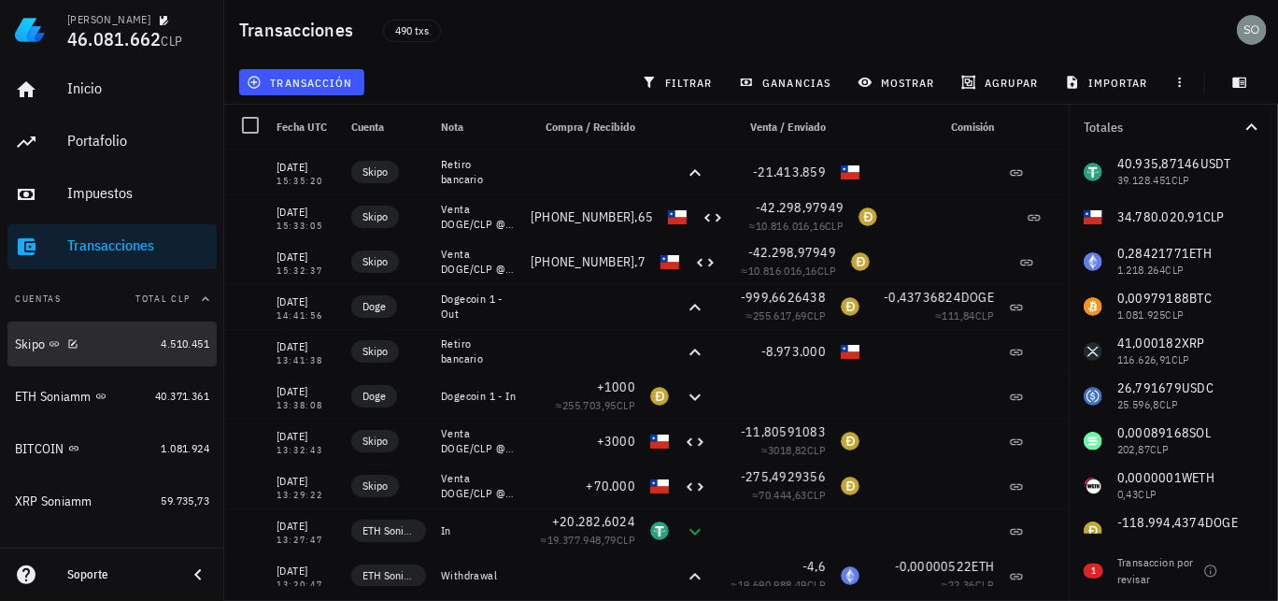
click at [27, 346] on div "Skipo" at bounding box center [30, 344] width 30 height 16
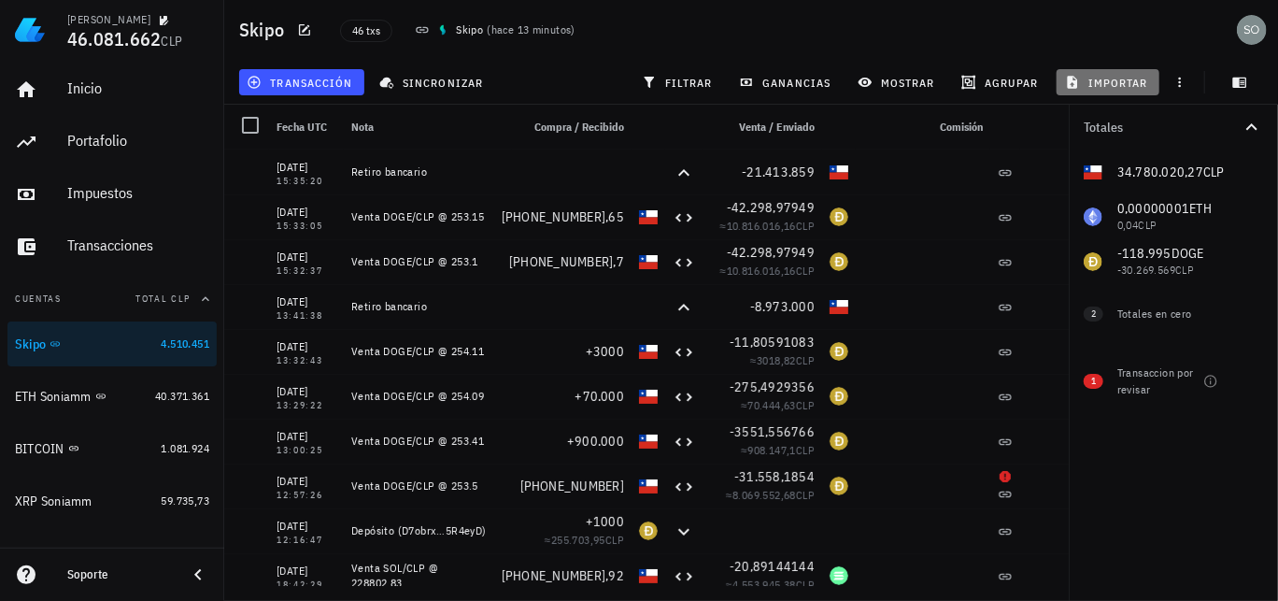
click at [1124, 82] on span "importar" at bounding box center [1108, 82] width 79 height 15
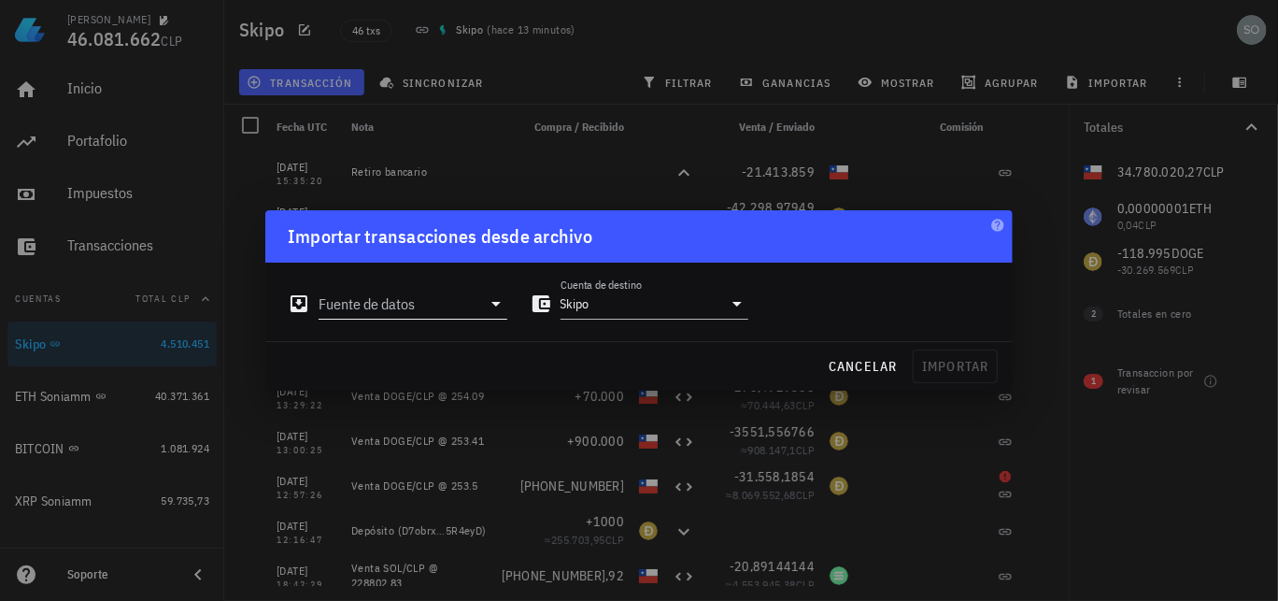
click at [406, 304] on input "Fuente de datos" at bounding box center [400, 304] width 163 height 30
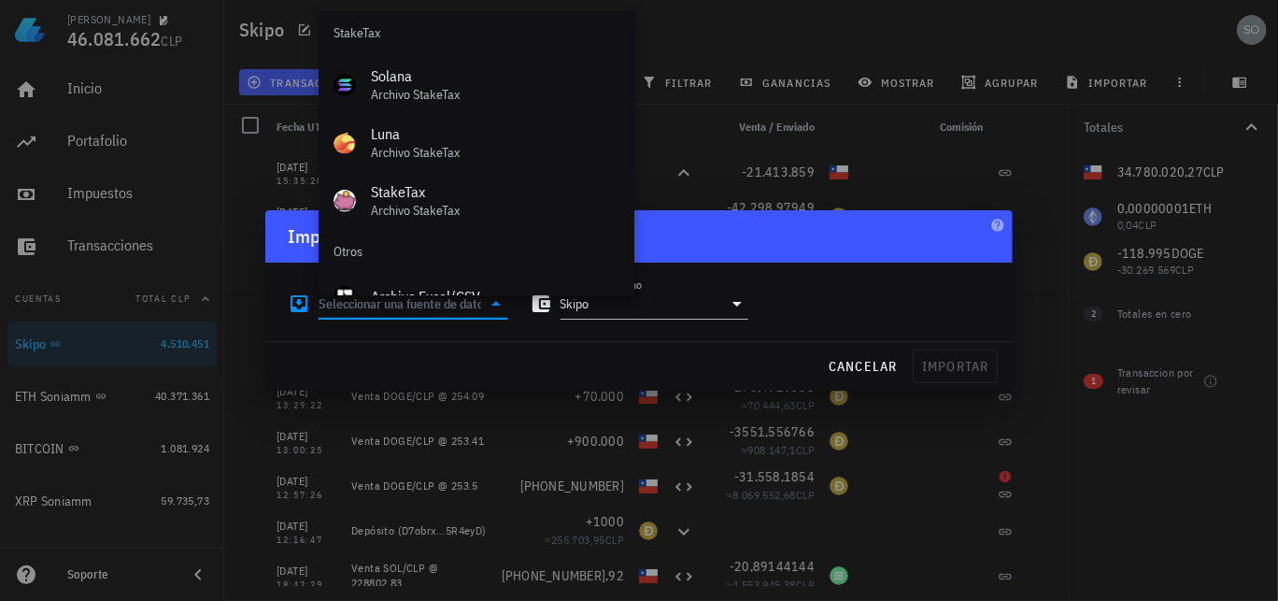
scroll to position [778, 0]
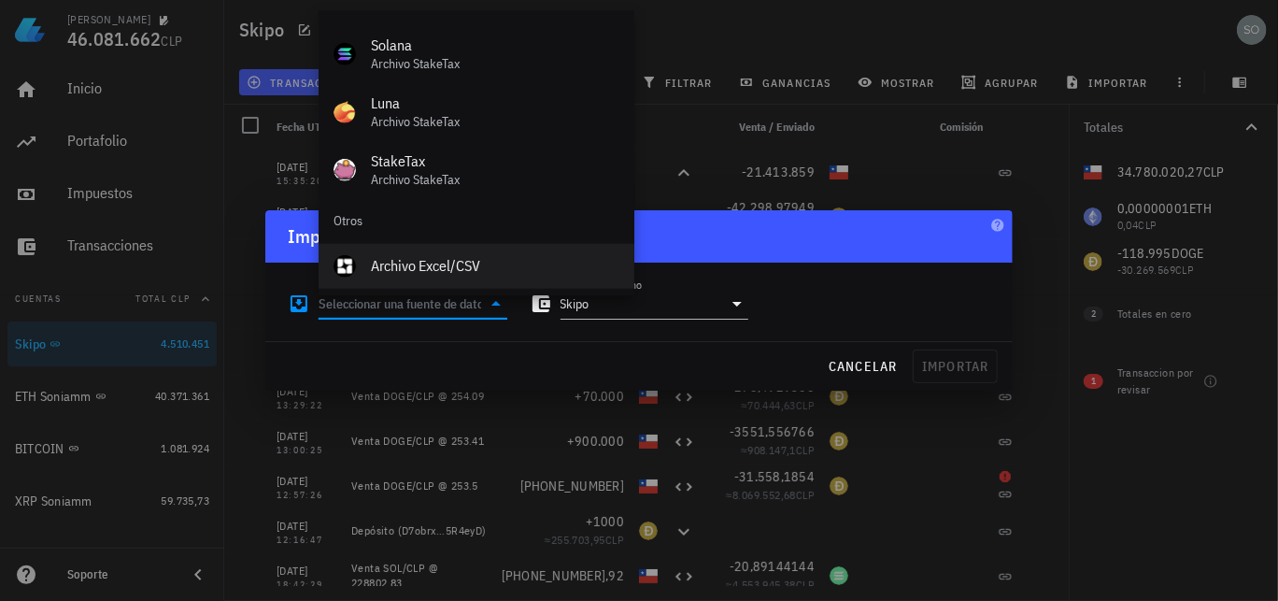
click at [417, 264] on div "Archivo Excel/CSV" at bounding box center [495, 266] width 249 height 18
type input "Archivo Excel/CSV"
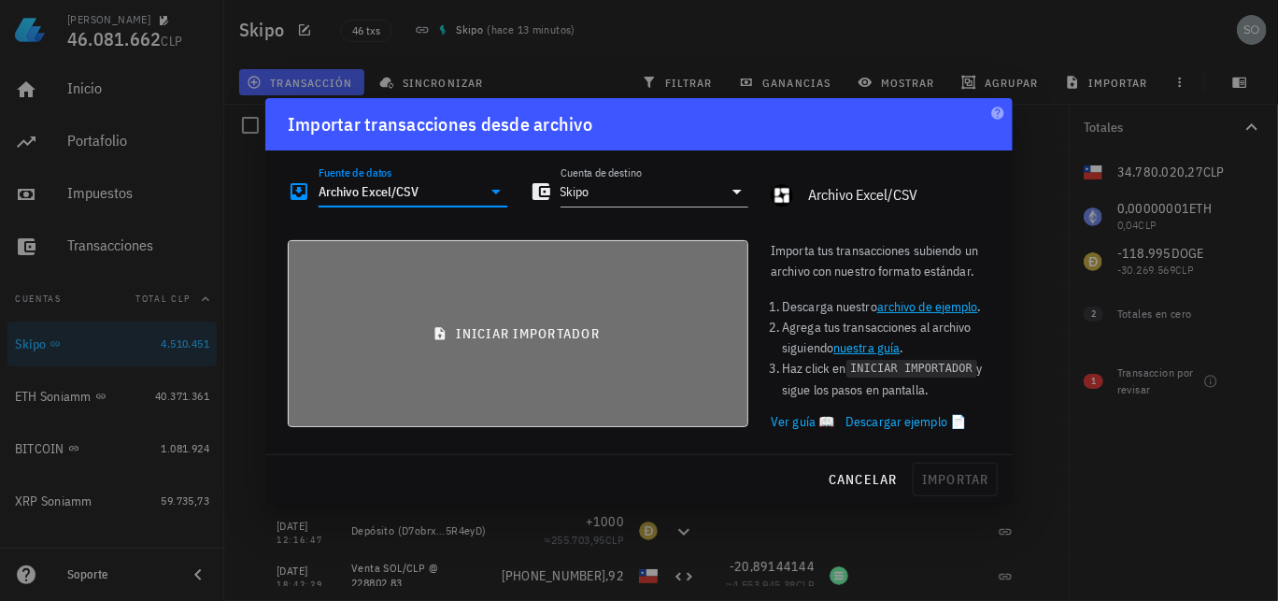
click at [549, 338] on span "iniciar importador" at bounding box center [518, 333] width 429 height 17
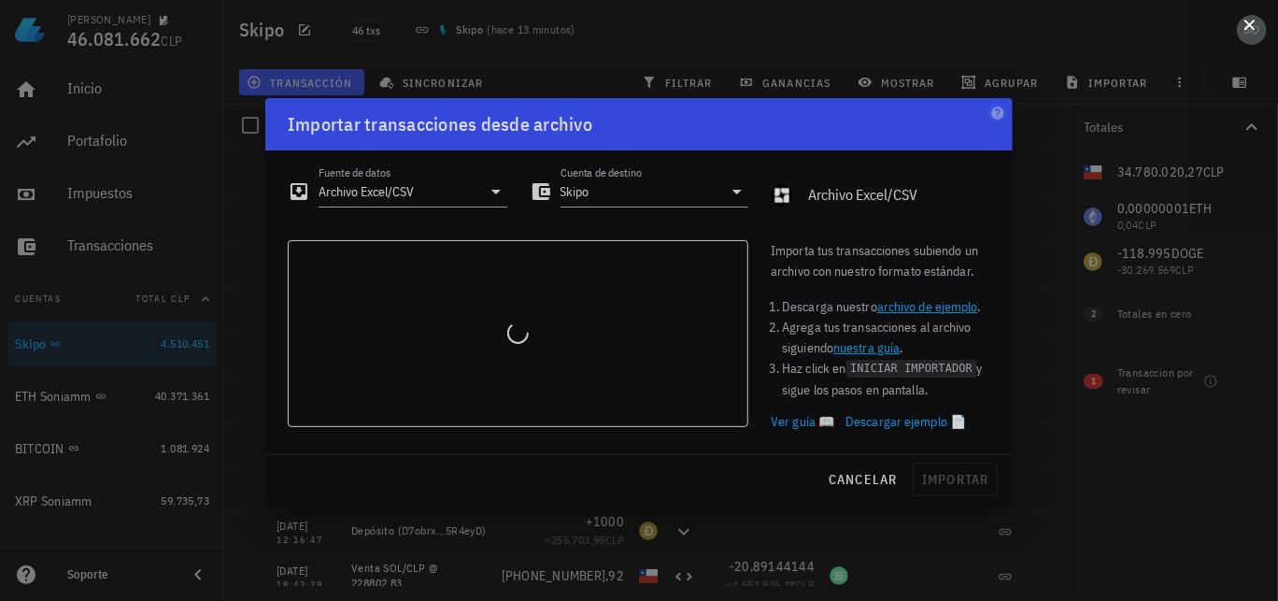
click at [1250, 25] on button at bounding box center [1250, 23] width 19 height 19
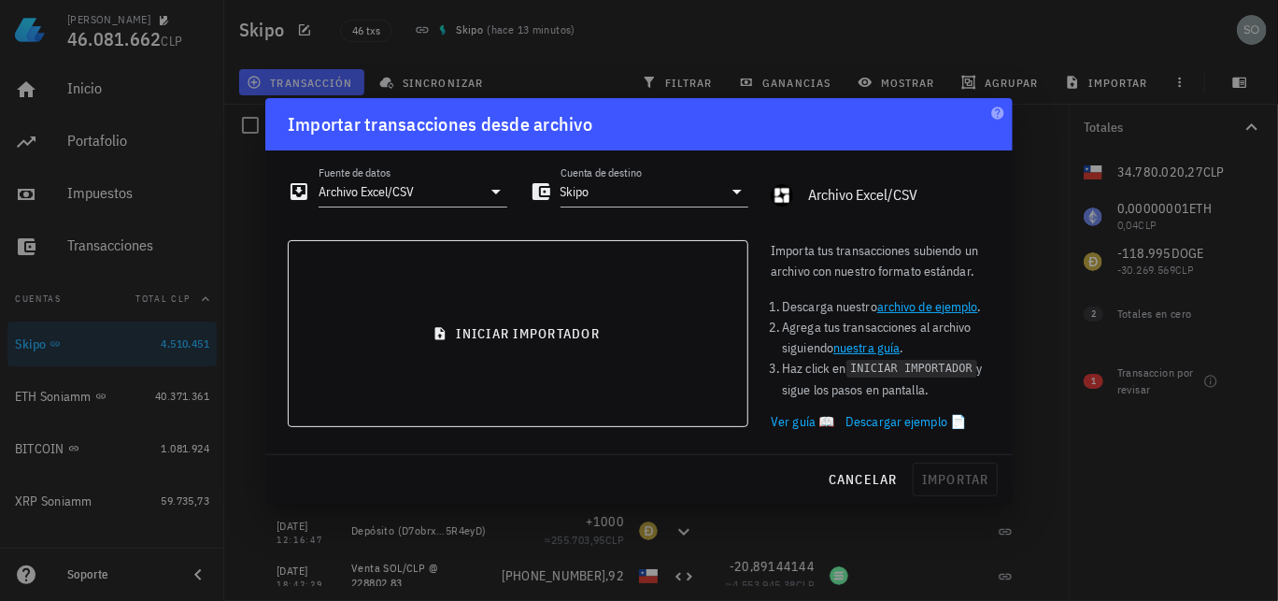
click at [235, 177] on div at bounding box center [639, 300] width 1278 height 601
click at [892, 477] on span "cancelar" at bounding box center [863, 479] width 70 height 17
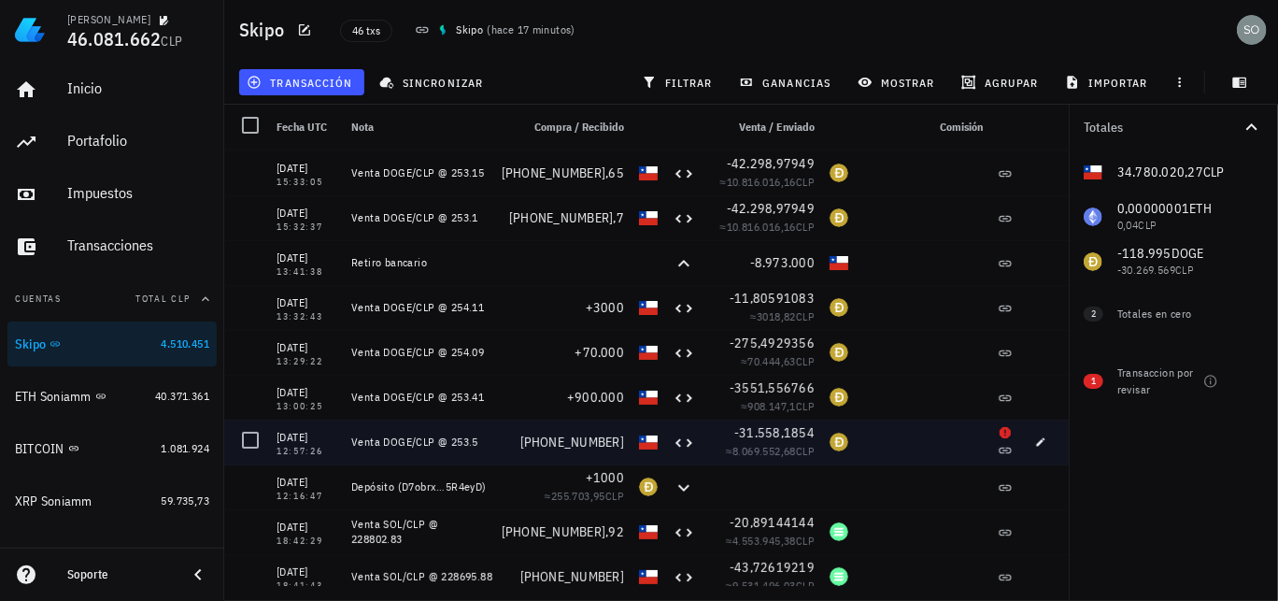
scroll to position [0, 0]
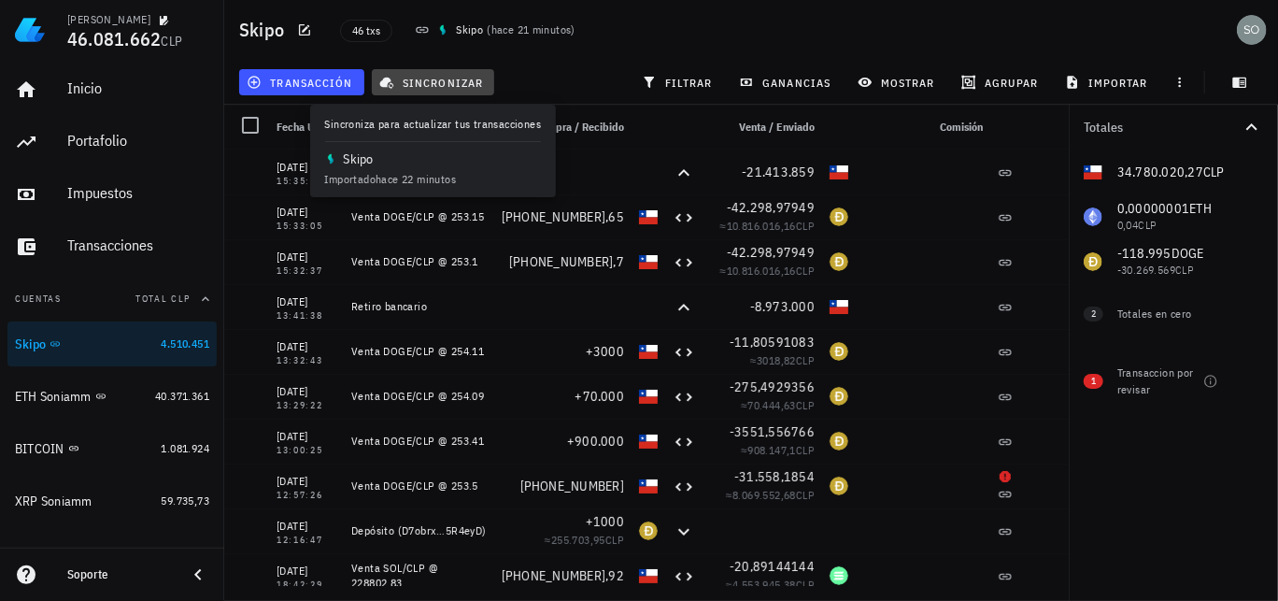
click at [434, 88] on span "sincronizar" at bounding box center [433, 82] width 100 height 15
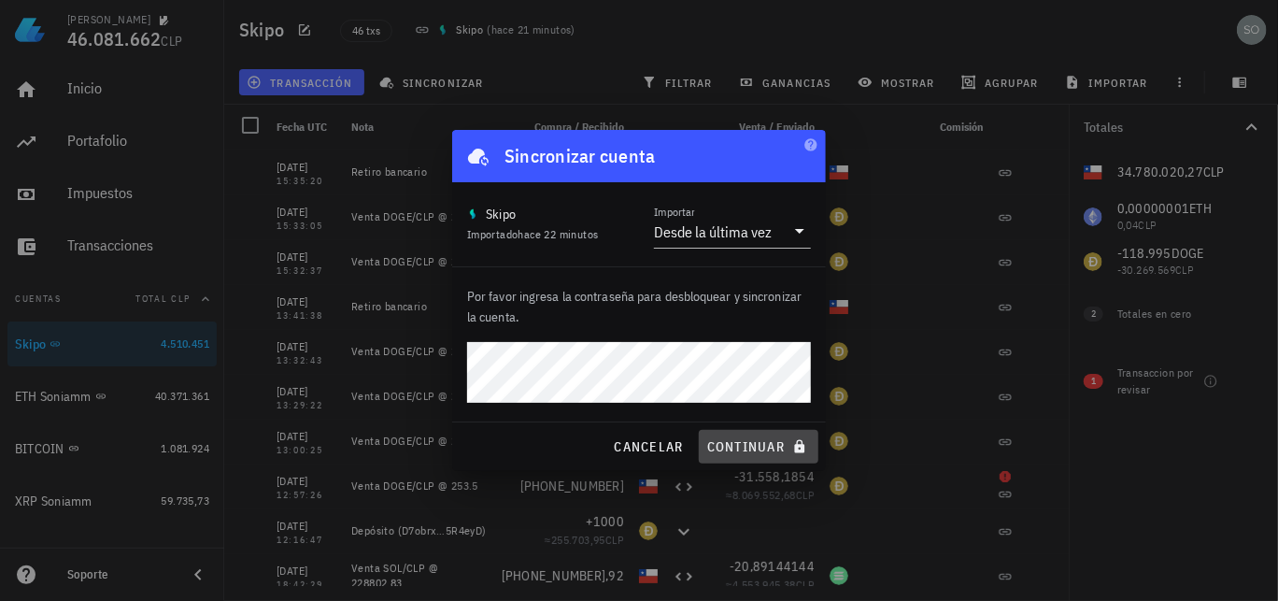
click at [751, 450] on span "continuar" at bounding box center [758, 446] width 105 height 17
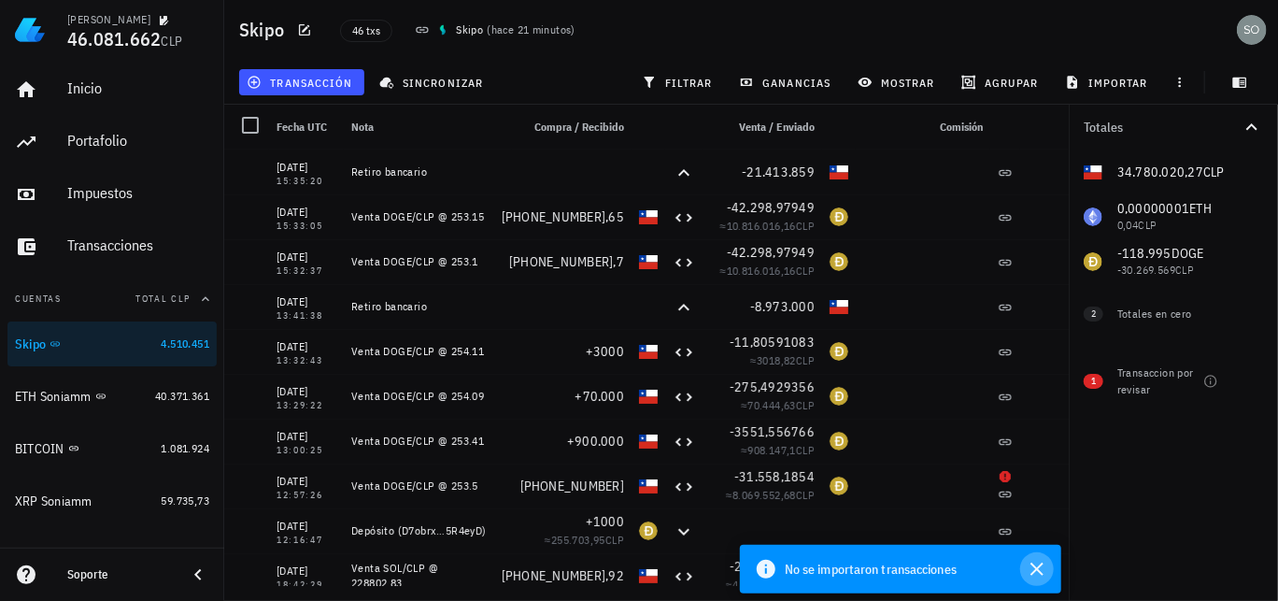
click at [1038, 567] on icon "button" at bounding box center [1037, 568] width 13 height 13
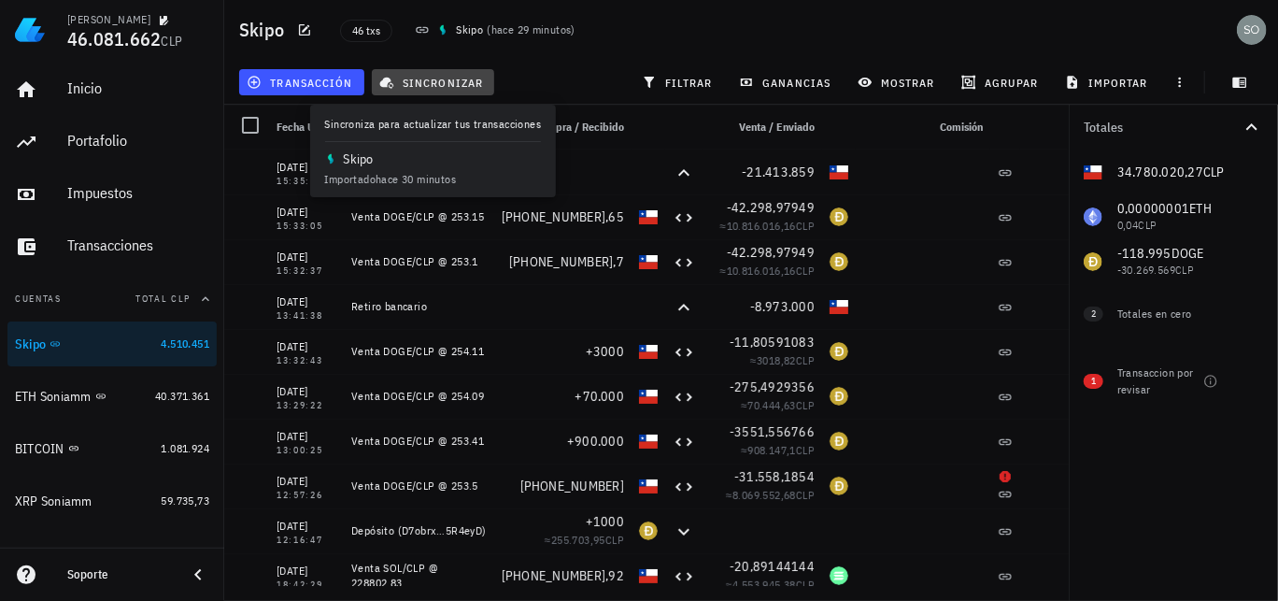
click at [449, 85] on span "sincronizar" at bounding box center [433, 82] width 100 height 15
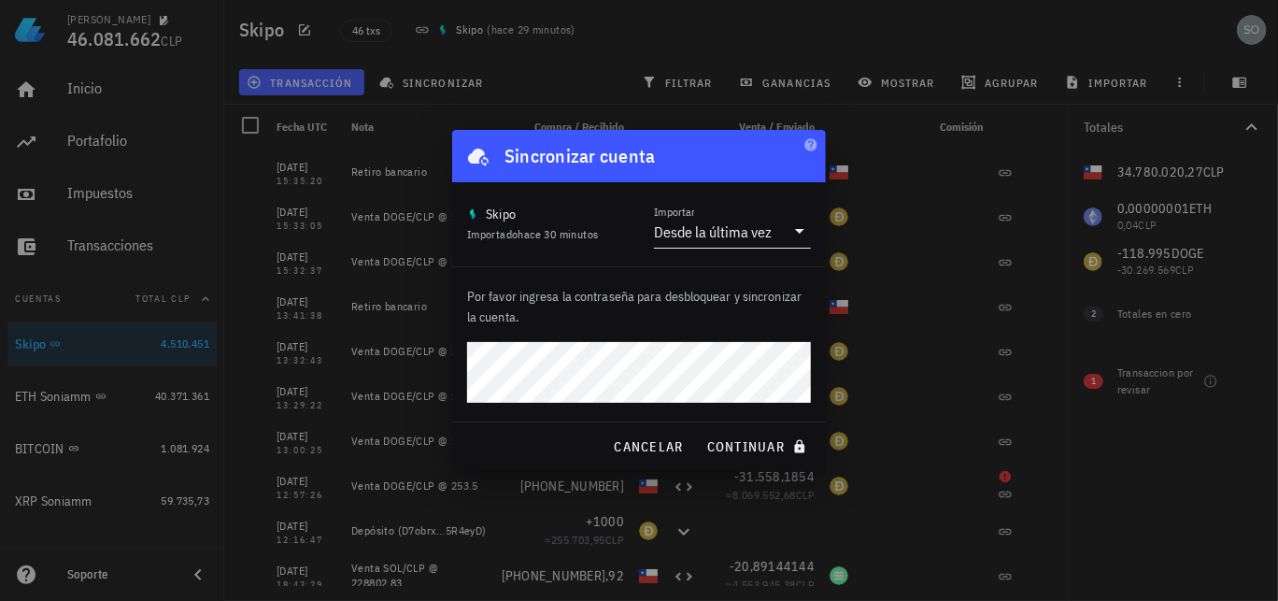
click at [692, 232] on div "Desde la última vez" at bounding box center [713, 231] width 118 height 19
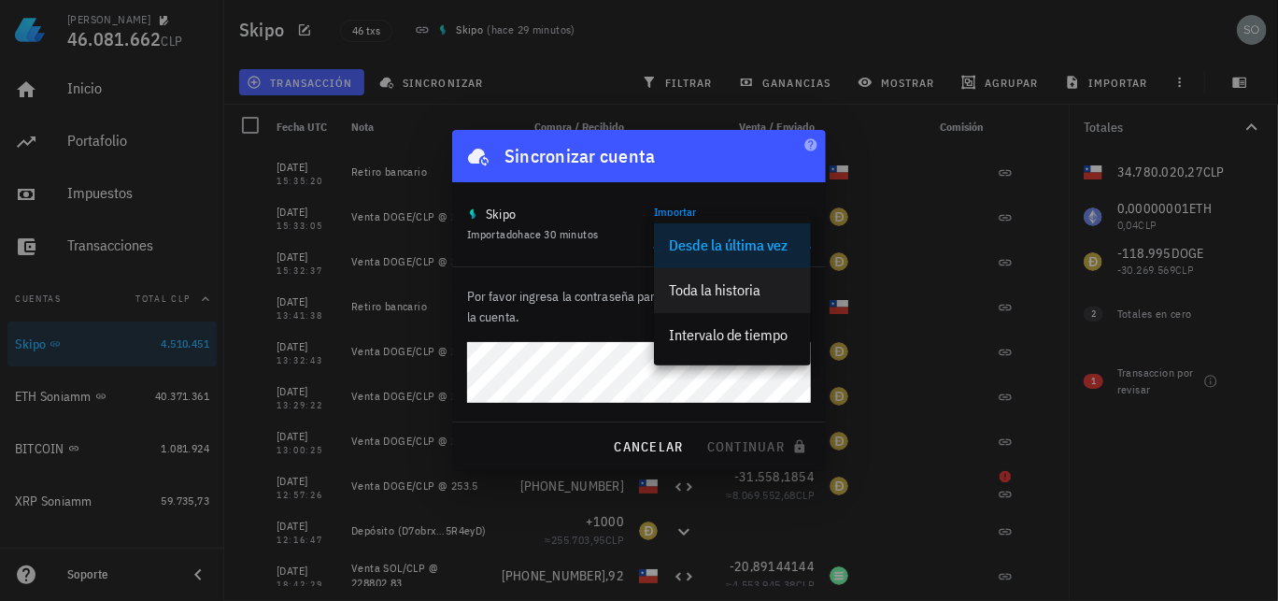
click at [720, 289] on div "Toda la historia" at bounding box center [732, 290] width 127 height 18
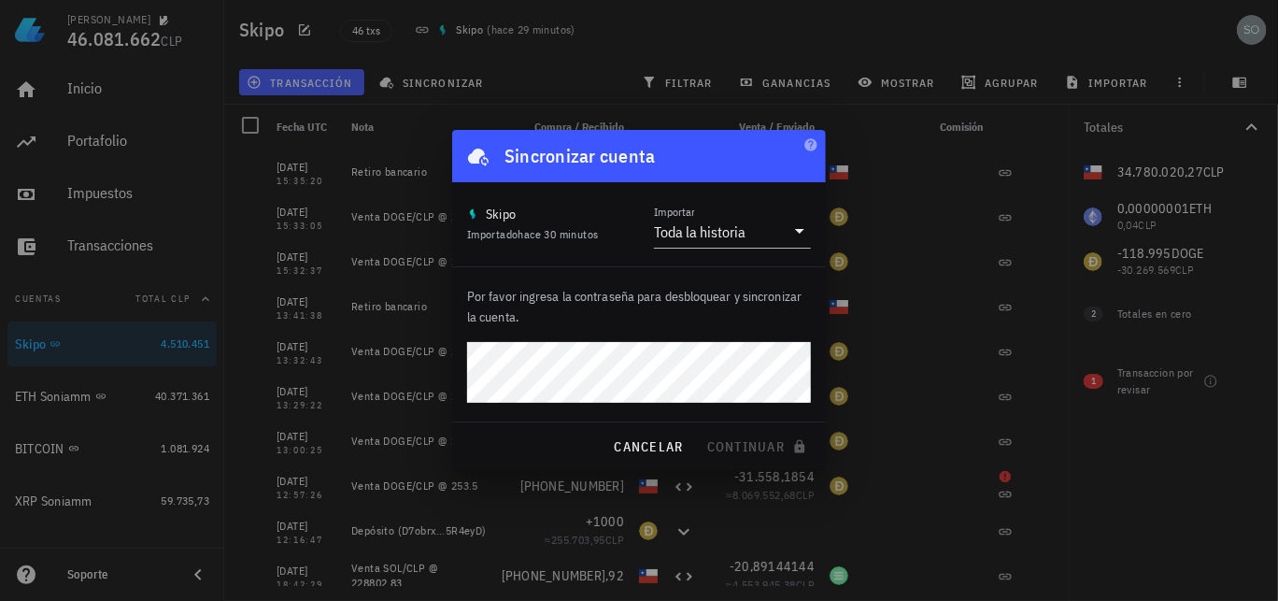
click at [261, 331] on div at bounding box center [639, 300] width 1278 height 601
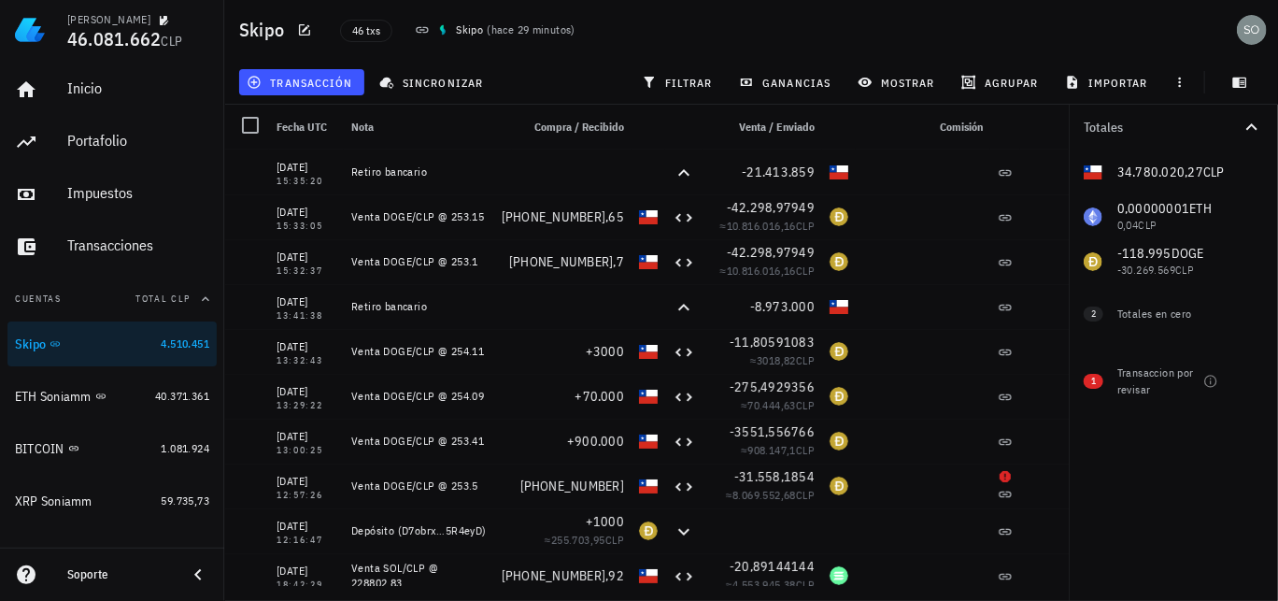
click at [518, 50] on div "46 txs Skipo ( hace 29 minutos )" at bounding box center [621, 30] width 585 height 47
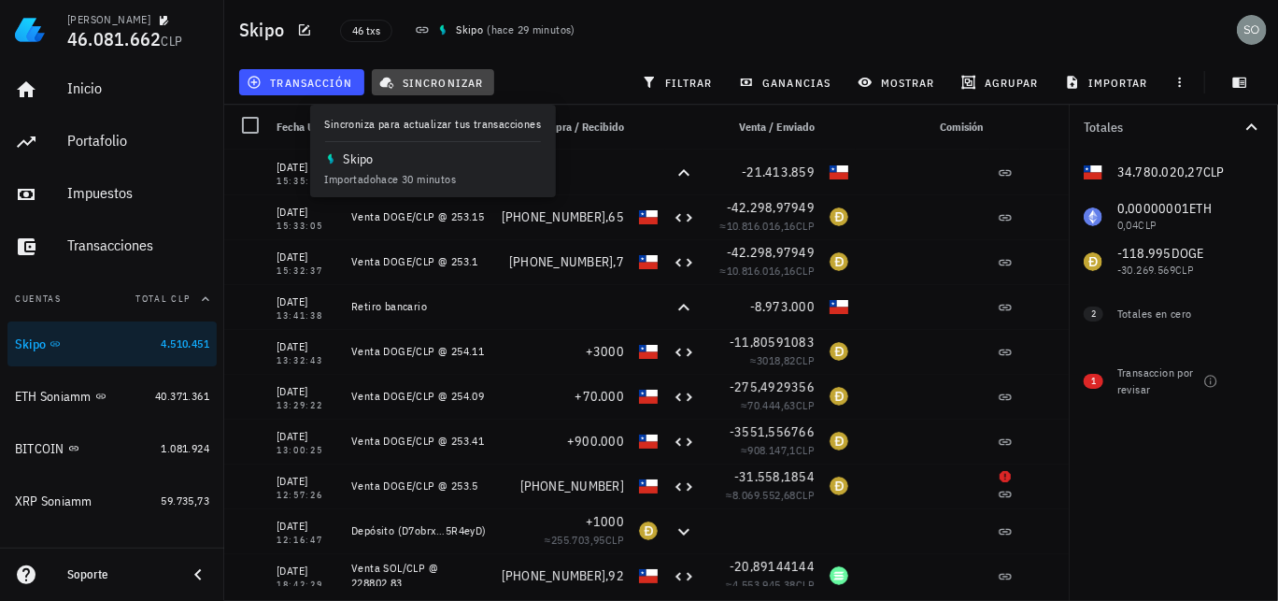
click at [456, 88] on span "sincronizar" at bounding box center [433, 82] width 100 height 15
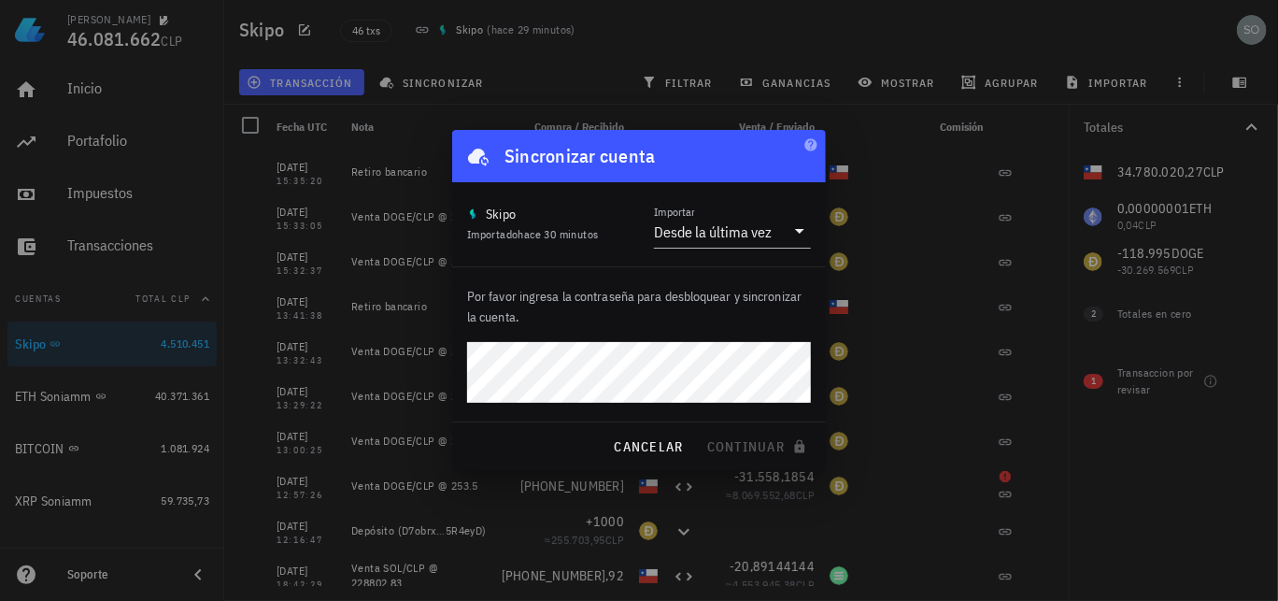
click at [65, 401] on div at bounding box center [639, 300] width 1278 height 601
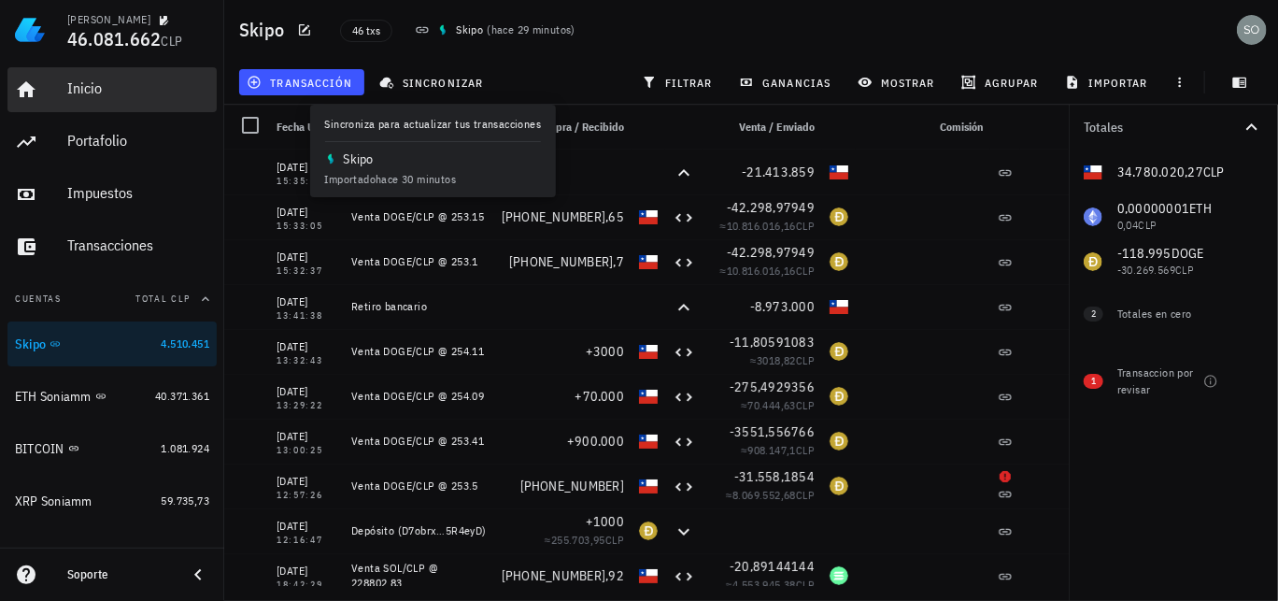
click at [94, 87] on div "Inicio" at bounding box center [138, 88] width 142 height 18
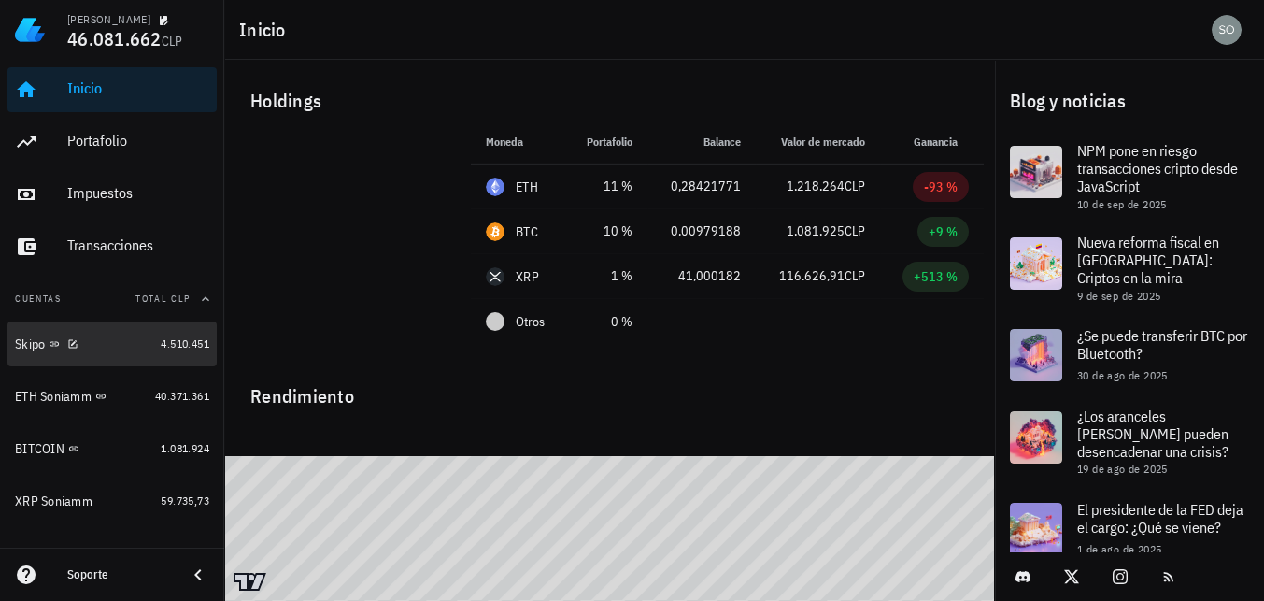
click at [27, 347] on div "Skipo" at bounding box center [30, 344] width 30 height 16
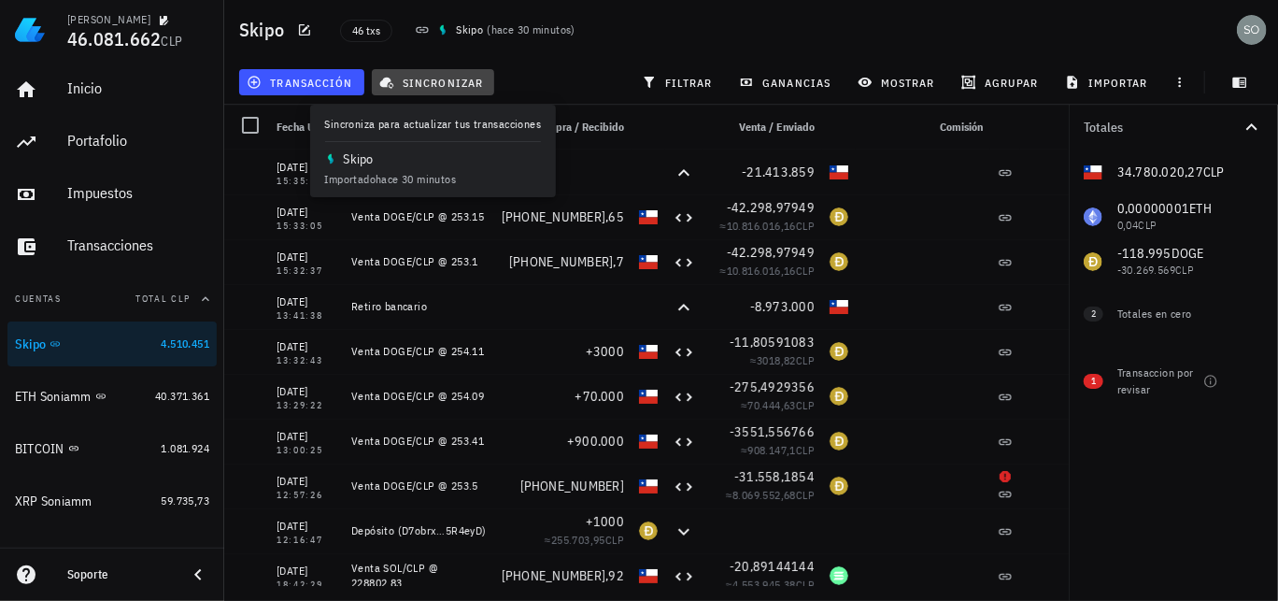
click at [451, 83] on span "sincronizar" at bounding box center [433, 82] width 100 height 15
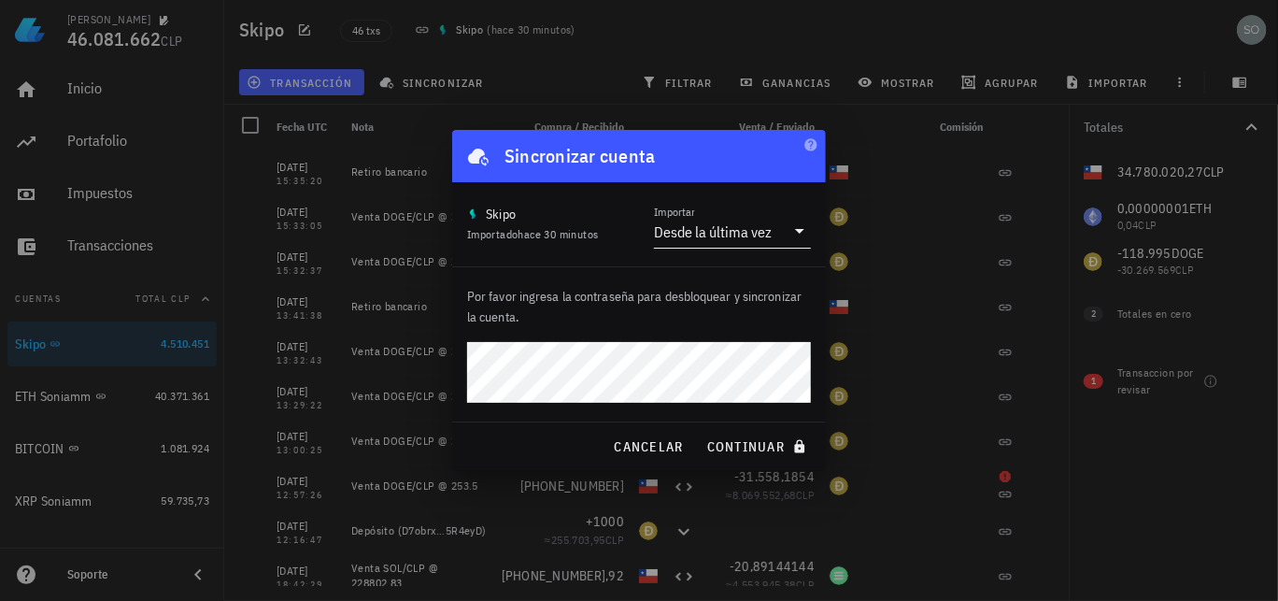
click at [737, 229] on div "Desde la última vez" at bounding box center [713, 231] width 118 height 19
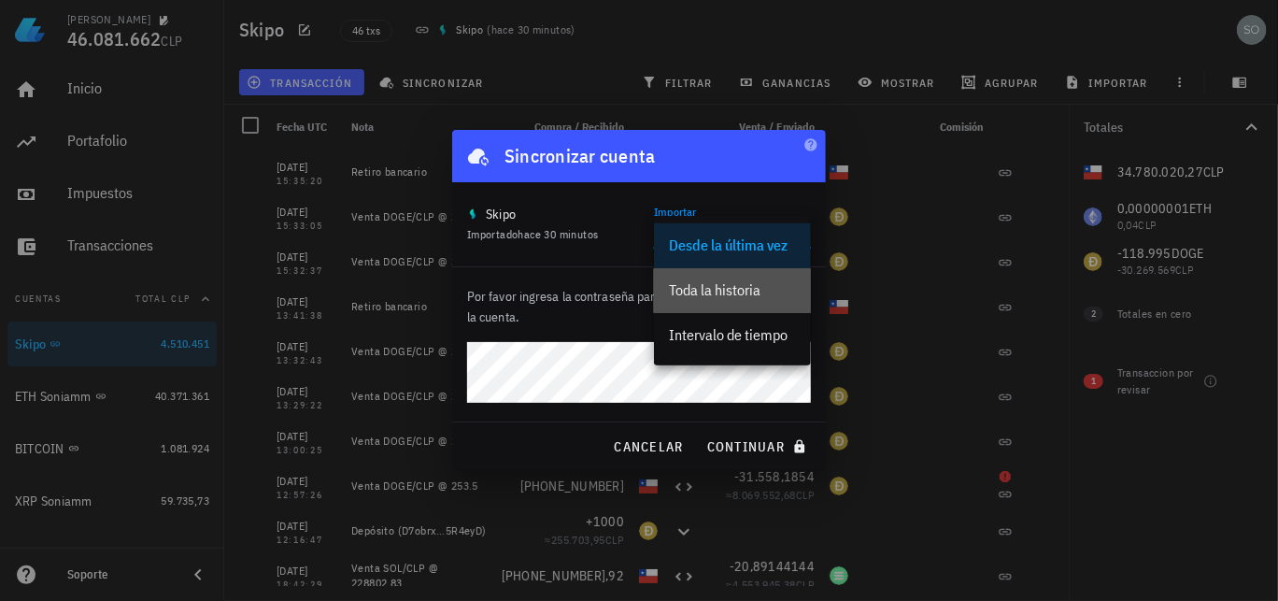
click at [727, 297] on div "Toda la historia" at bounding box center [732, 290] width 127 height 18
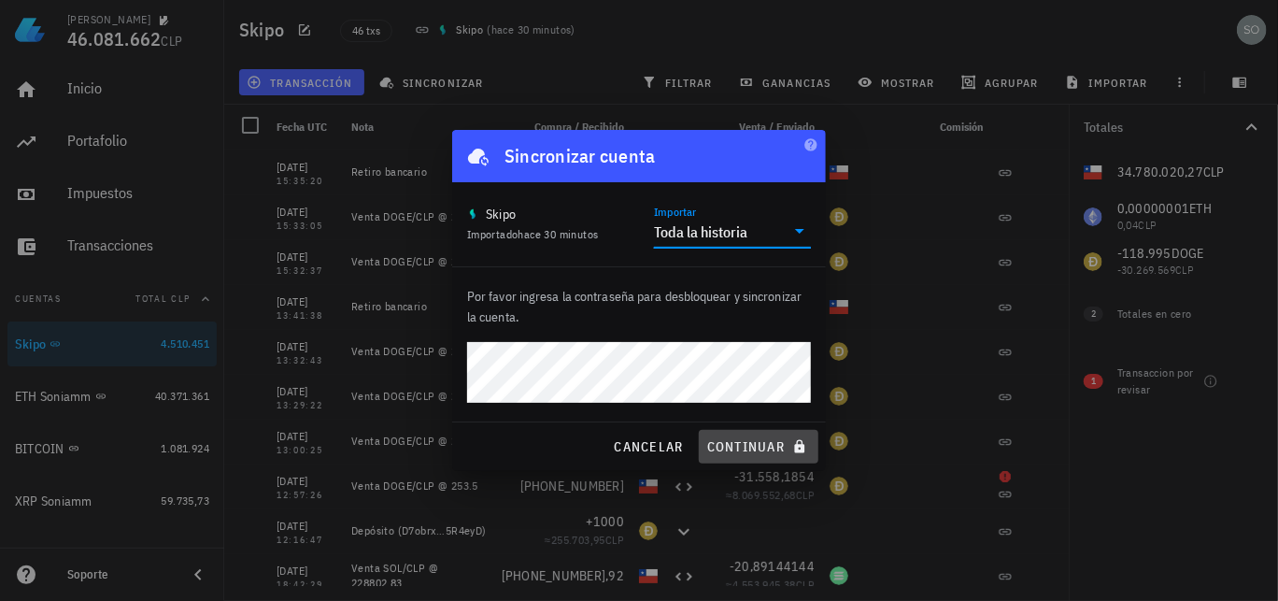
click at [748, 446] on span "continuar" at bounding box center [758, 446] width 105 height 17
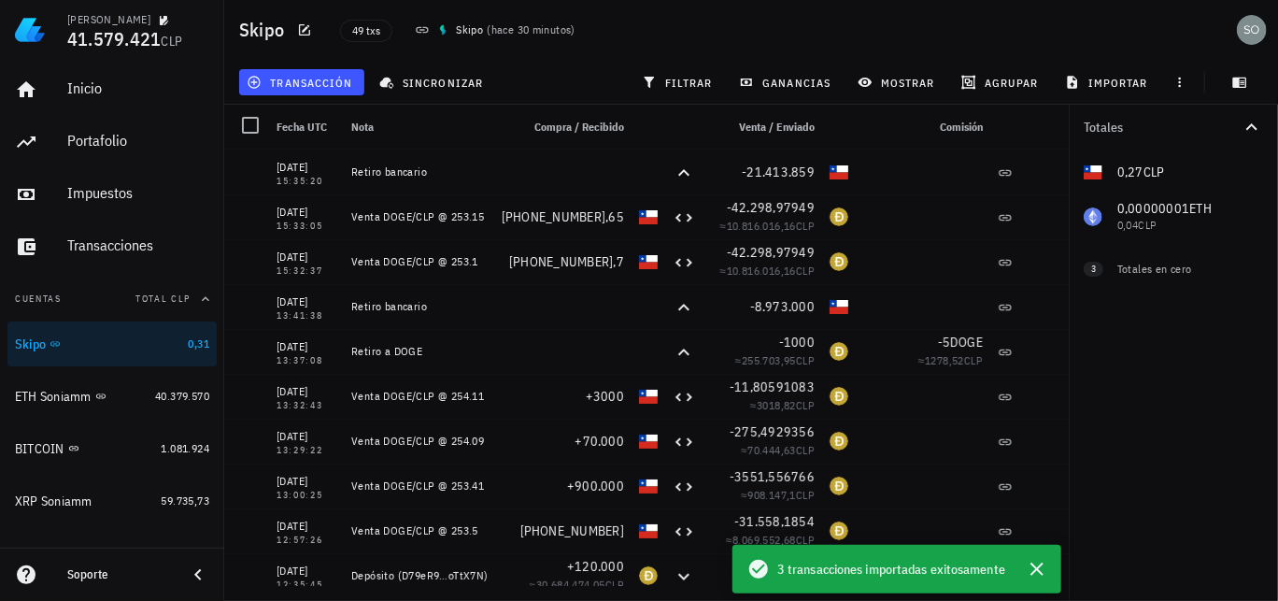
click at [571, 75] on div "transacción sincronizar filtrar ganancias mostrar [GEOGRAPHIC_DATA] importar" at bounding box center [750, 82] width 1031 height 45
click at [1041, 567] on icon "button" at bounding box center [1037, 569] width 22 height 22
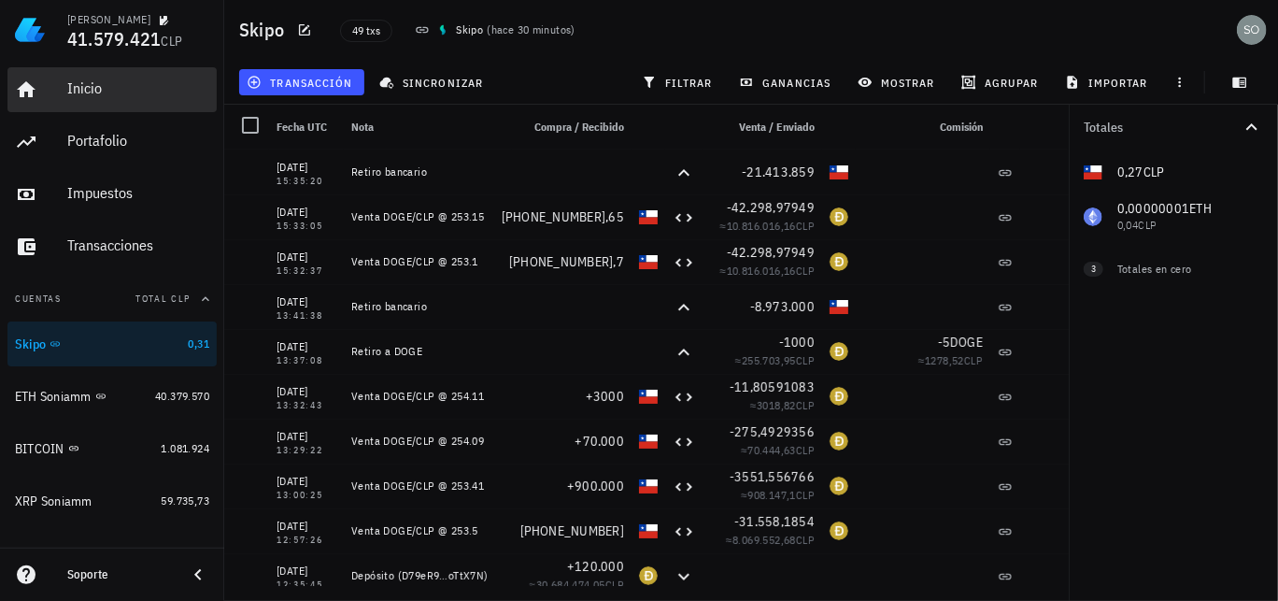
click at [83, 94] on div "Inicio" at bounding box center [138, 88] width 142 height 18
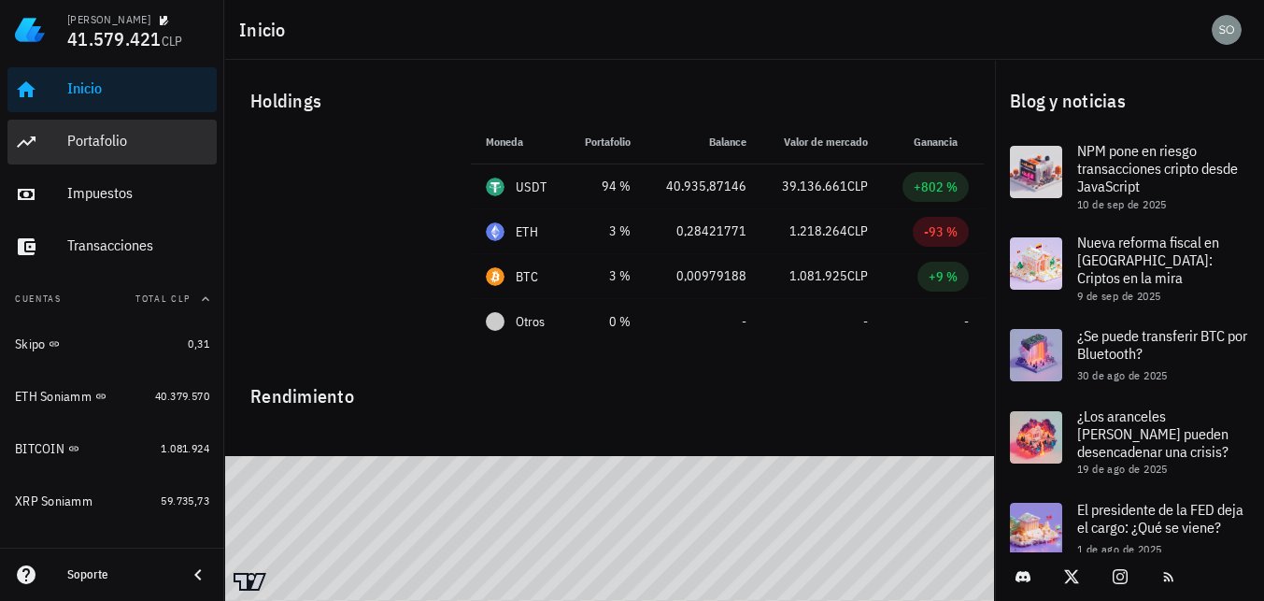
click at [89, 135] on div "Portafolio" at bounding box center [138, 141] width 142 height 18
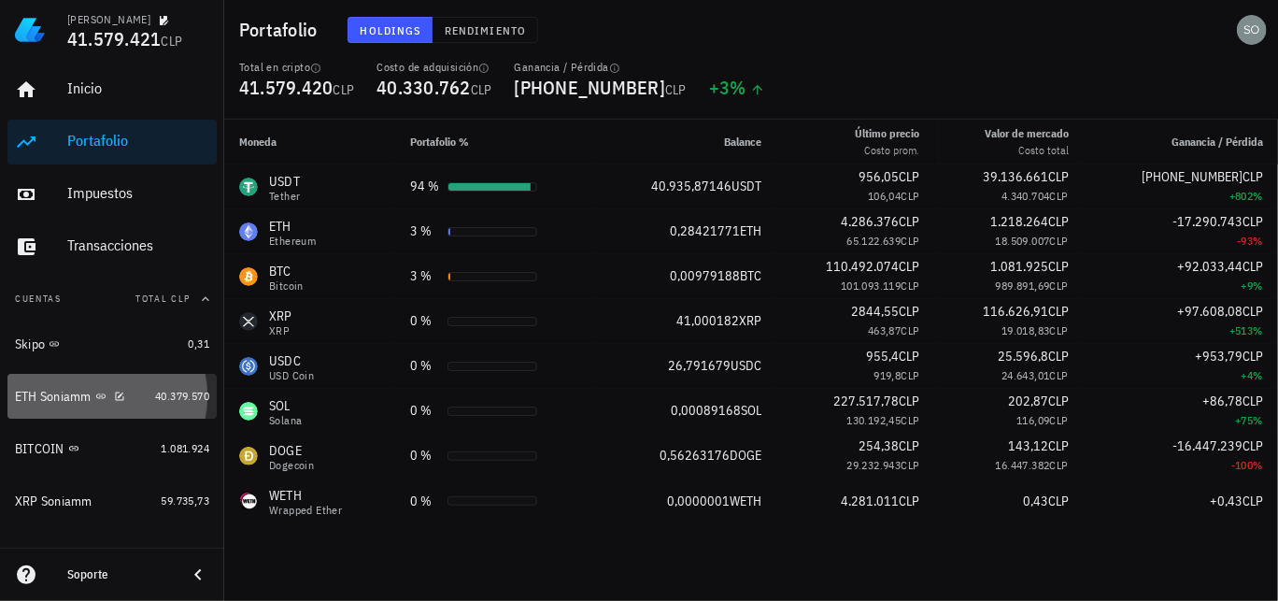
click at [52, 397] on div "ETH Soniamm" at bounding box center [53, 397] width 77 height 16
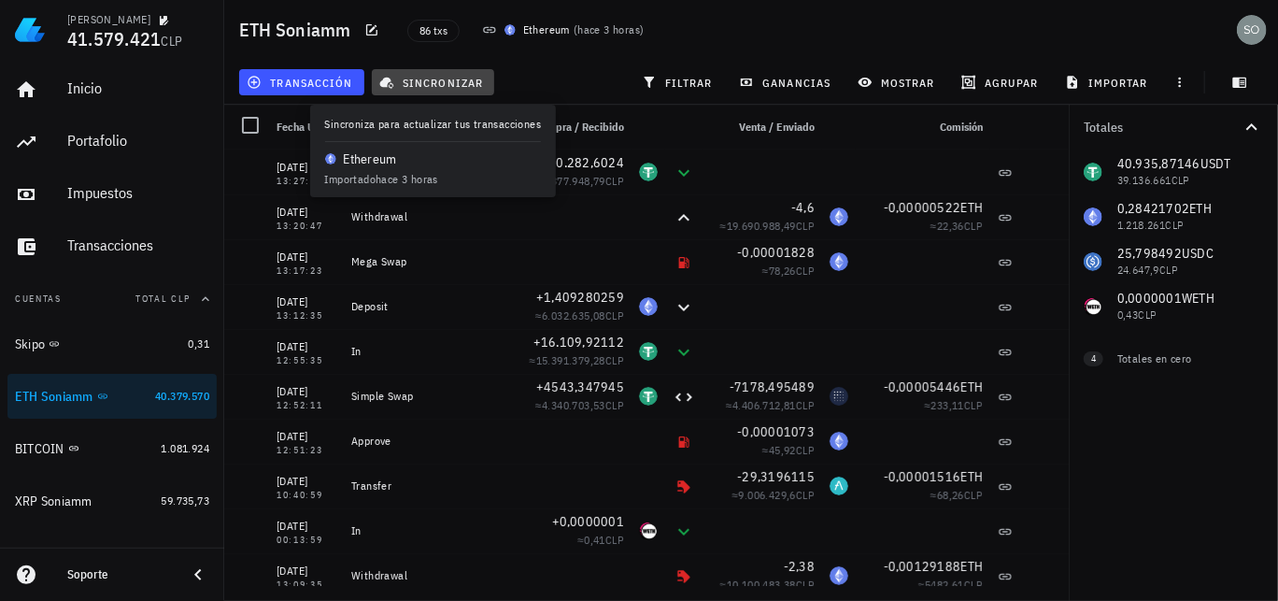
click at [445, 78] on span "sincronizar" at bounding box center [433, 82] width 100 height 15
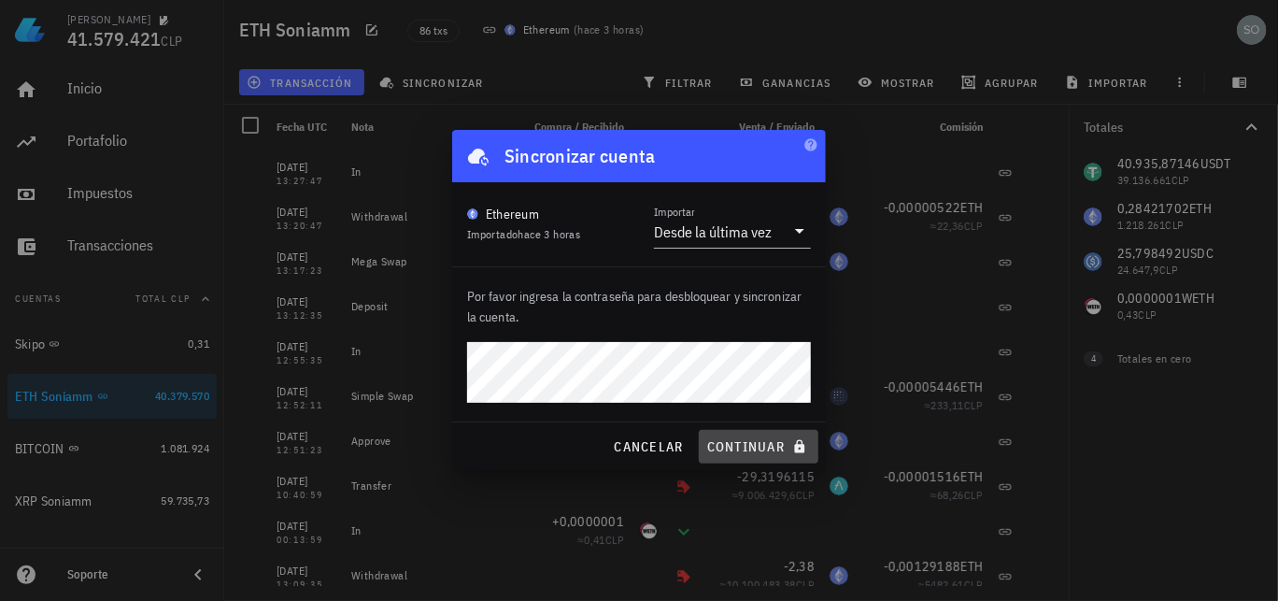
click at [735, 449] on span "continuar" at bounding box center [758, 446] width 105 height 17
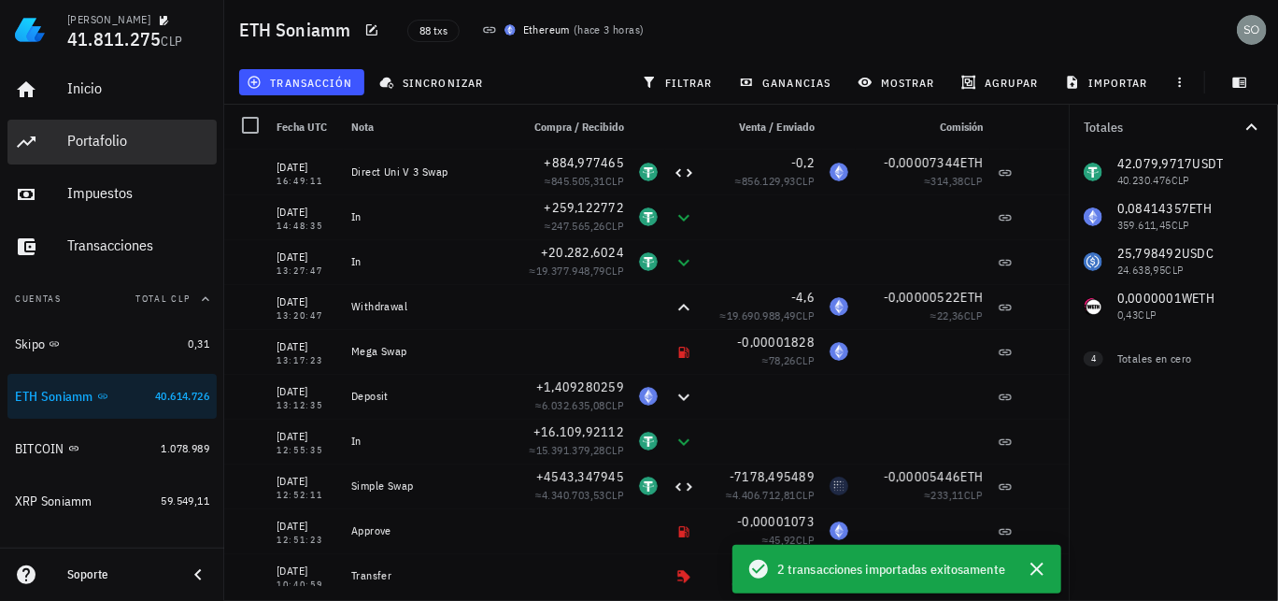
click at [107, 145] on div "Portafolio" at bounding box center [138, 141] width 142 height 18
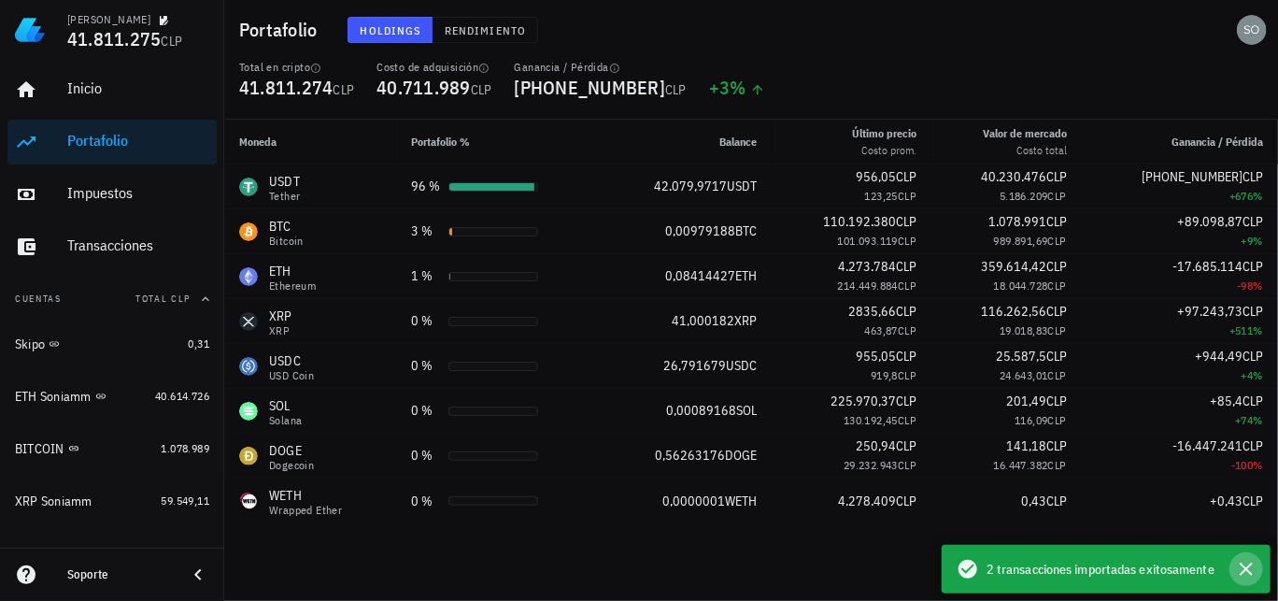
click at [1245, 567] on icon "button" at bounding box center [1246, 568] width 13 height 13
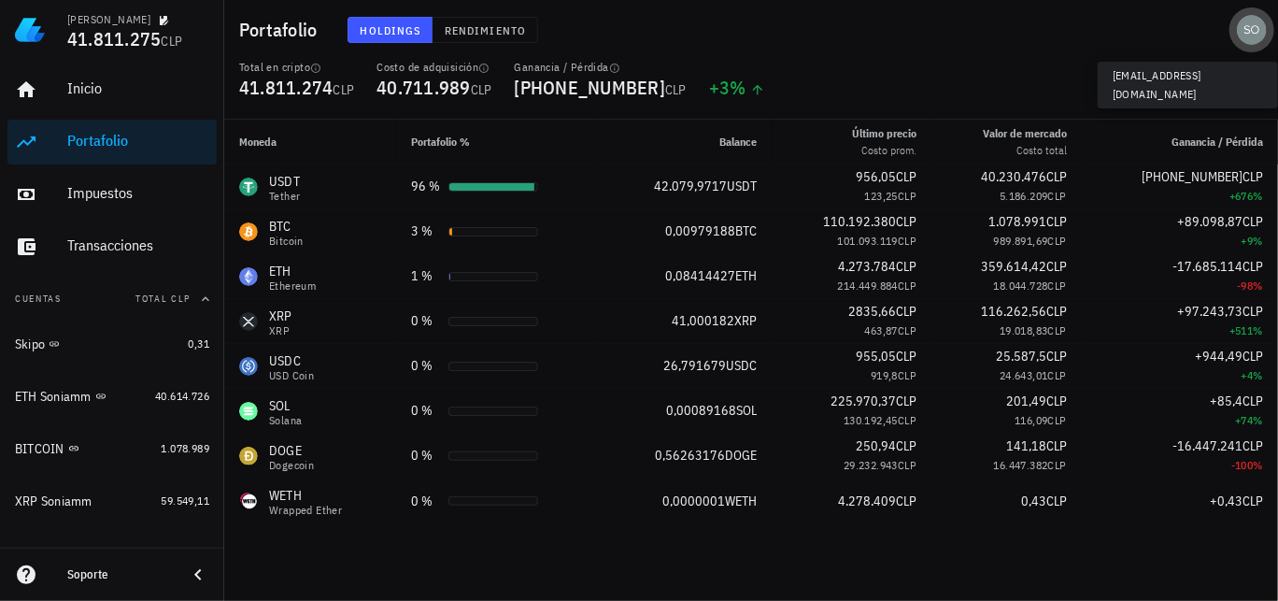
click at [1249, 39] on div "avatar" at bounding box center [1252, 30] width 30 height 30
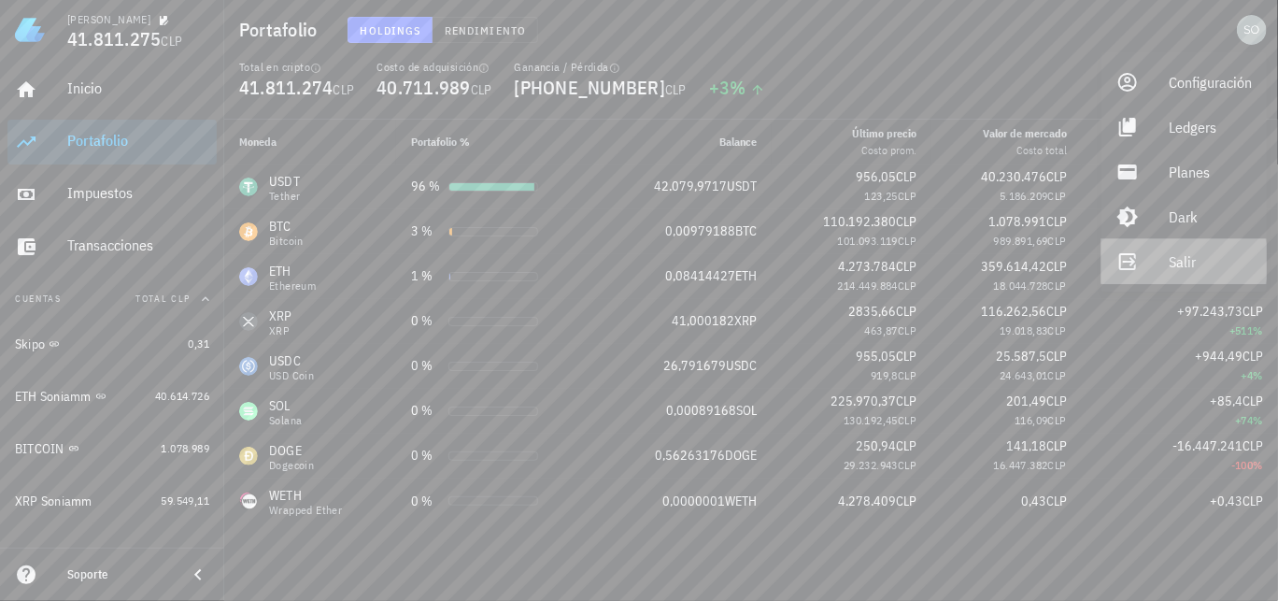
click at [1173, 266] on div "Salir" at bounding box center [1210, 261] width 83 height 37
